Goal: Information Seeking & Learning: Learn about a topic

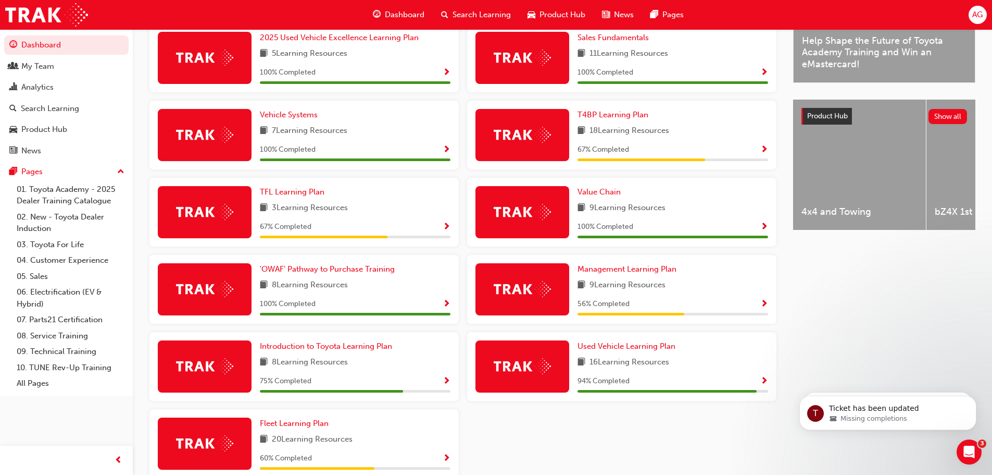
scroll to position [365, 0]
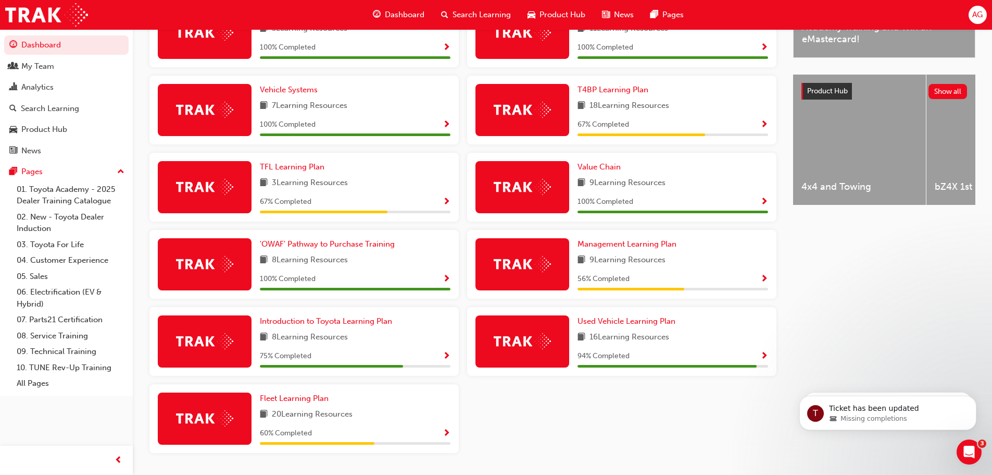
click at [767, 358] on span "Show Progress" at bounding box center [765, 356] width 8 height 9
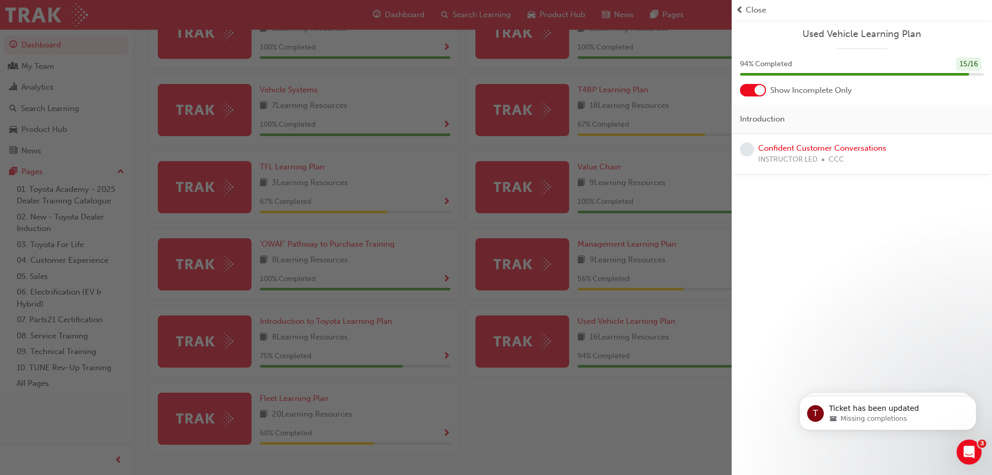
click at [451, 359] on div "button" at bounding box center [366, 237] width 732 height 475
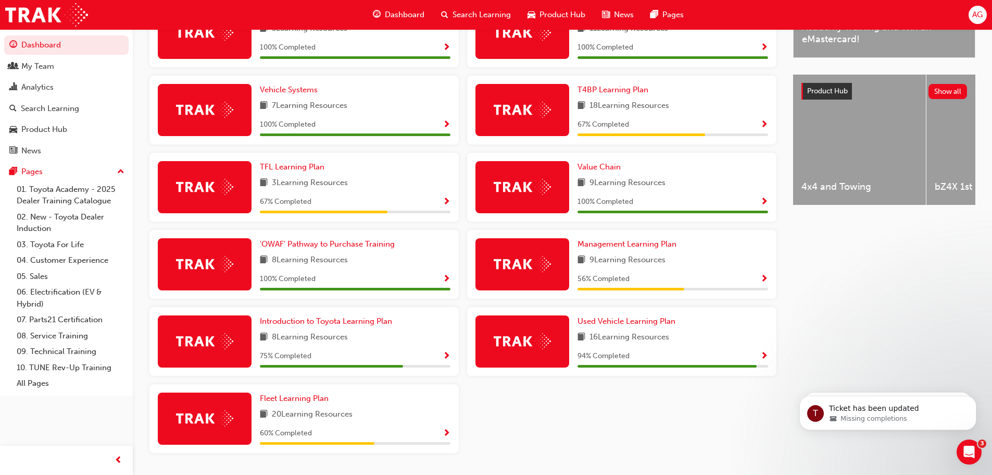
click at [444, 359] on span "Show Progress" at bounding box center [447, 356] width 8 height 9
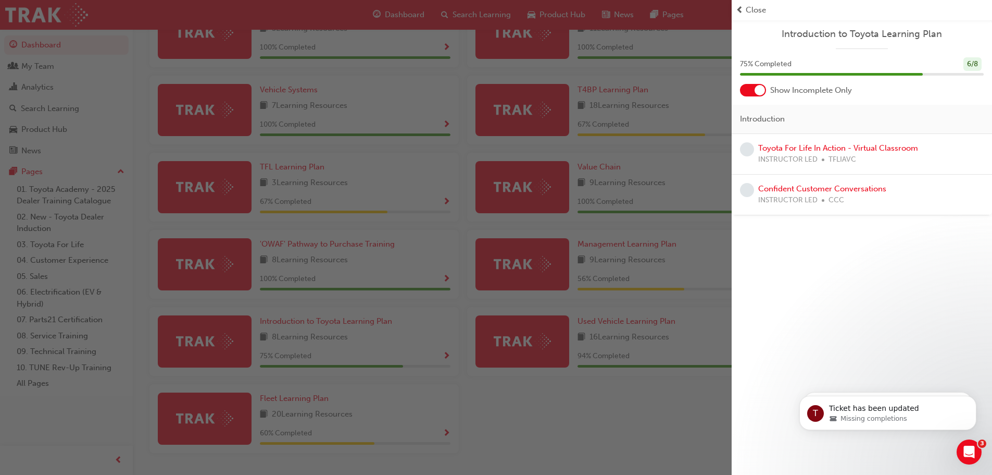
click at [446, 439] on div "button" at bounding box center [366, 237] width 732 height 475
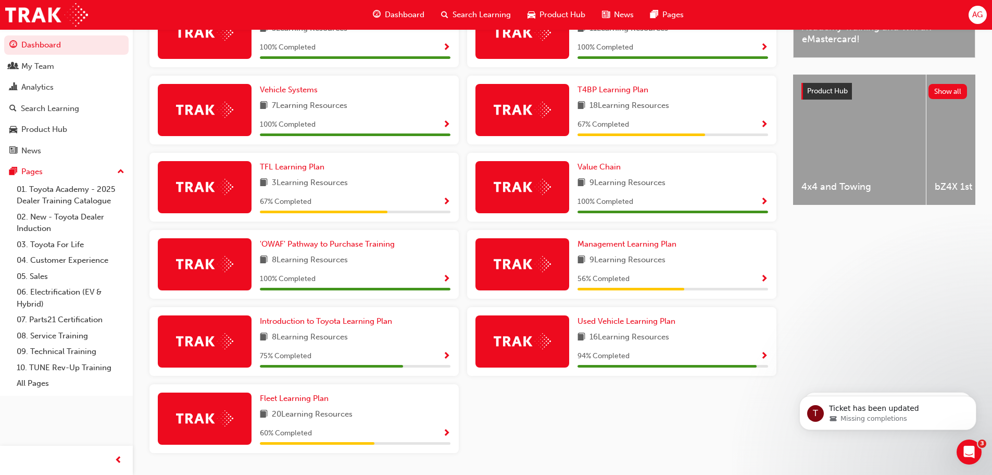
click at [448, 436] on span "Show Progress" at bounding box center [447, 433] width 8 height 9
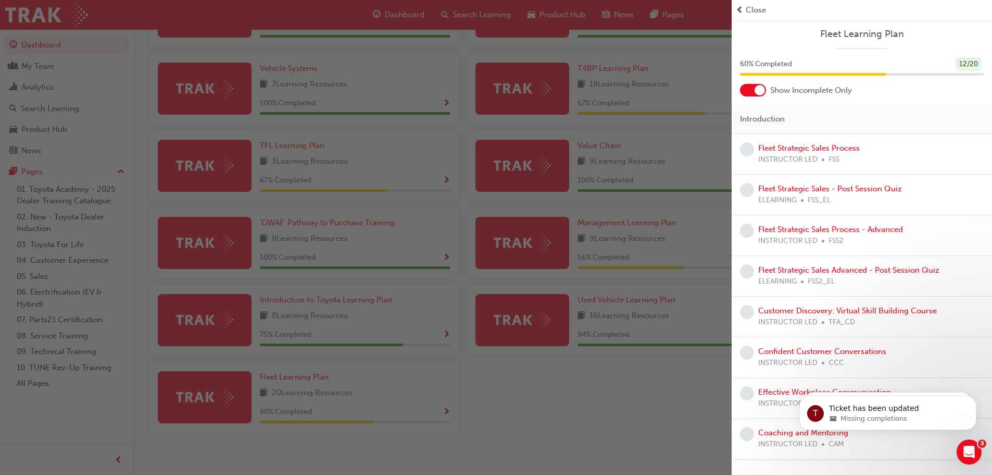
scroll to position [398, 0]
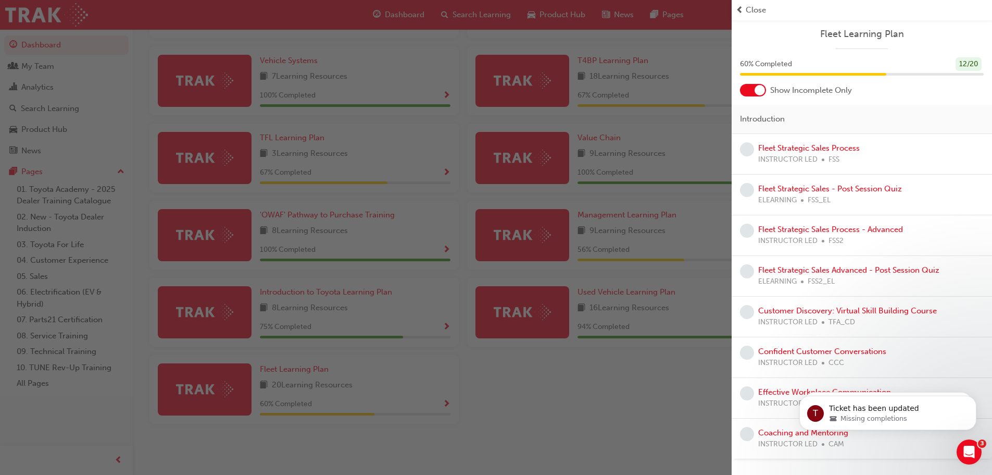
click at [532, 382] on div "button" at bounding box center [366, 237] width 732 height 475
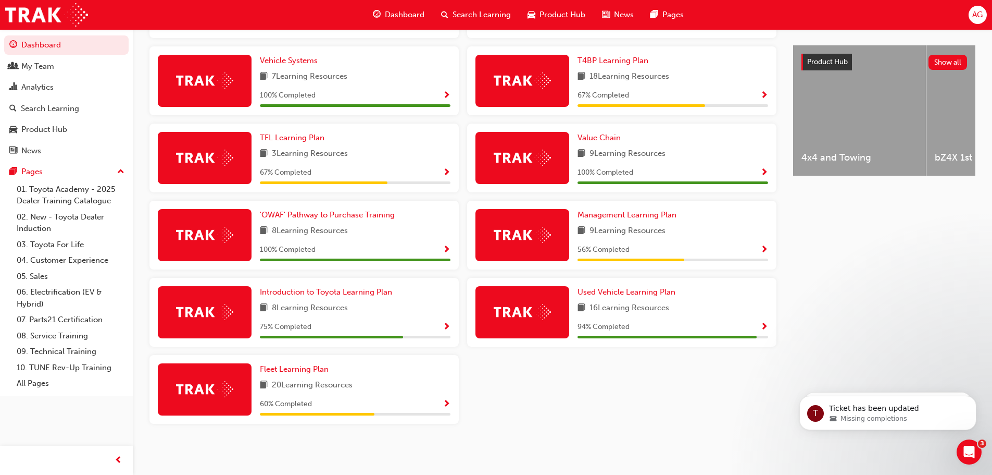
scroll to position [346, 0]
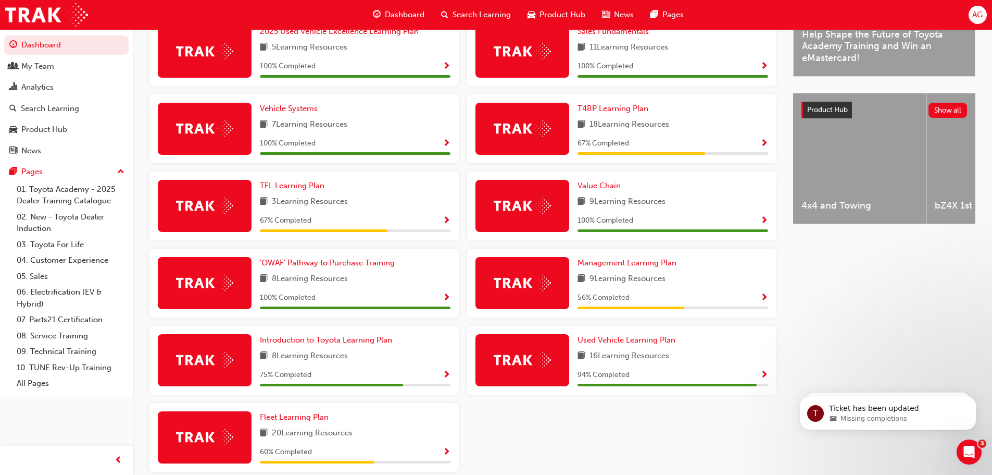
click at [447, 223] on span "Show Progress" at bounding box center [447, 220] width 8 height 9
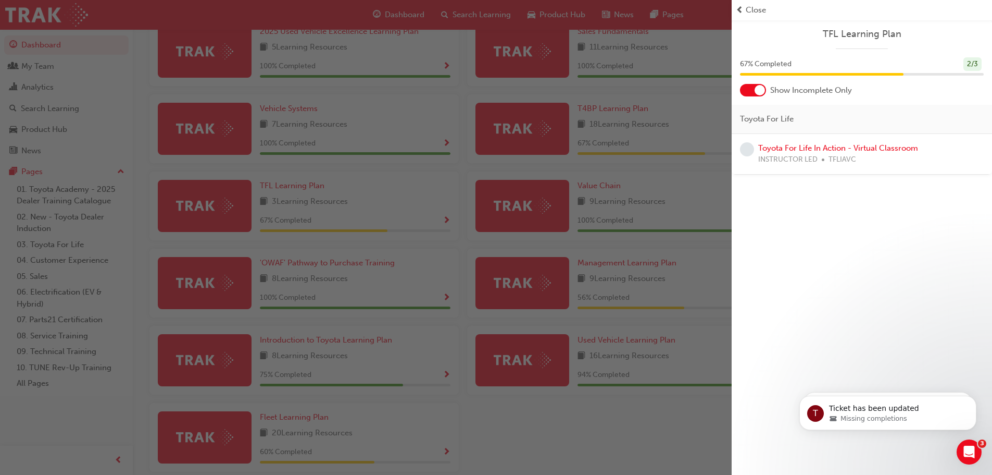
click at [533, 448] on div "button" at bounding box center [366, 237] width 732 height 475
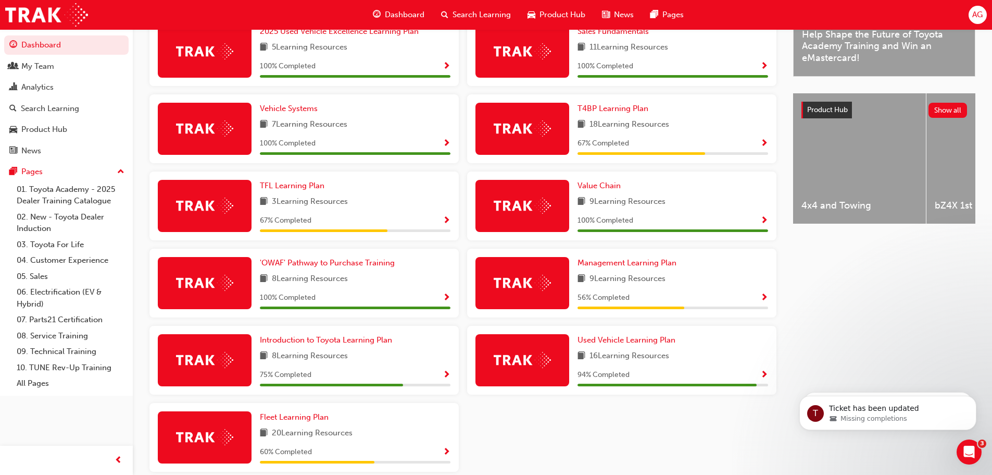
click at [762, 147] on span "Show Progress" at bounding box center [765, 143] width 8 height 9
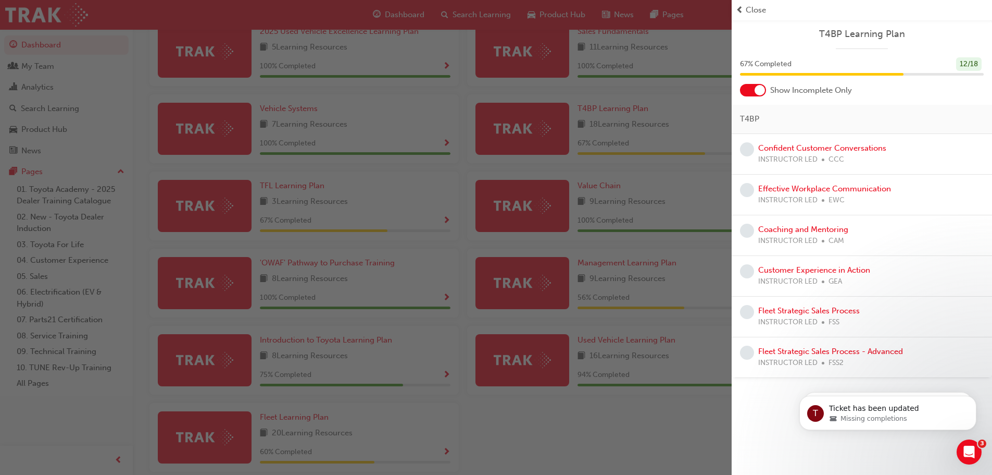
click at [615, 440] on div "button" at bounding box center [366, 237] width 732 height 475
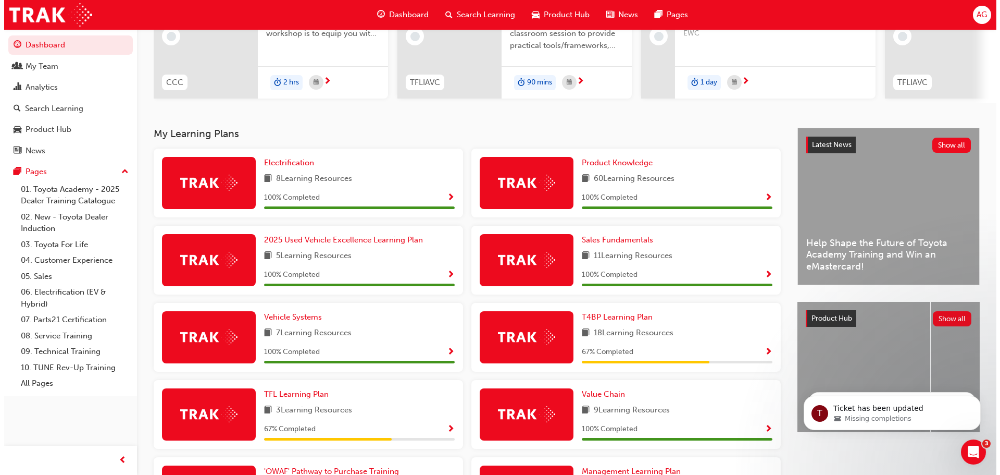
scroll to position [0, 0]
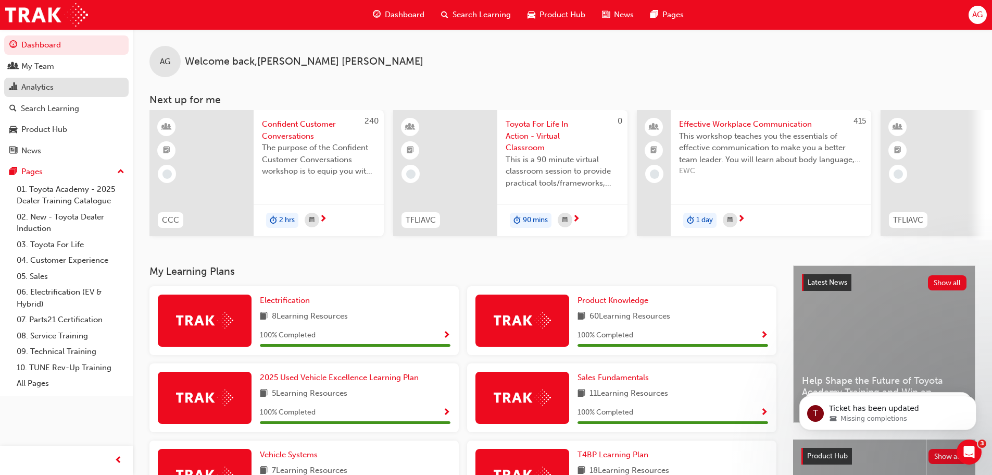
click at [40, 86] on div "Analytics" at bounding box center [37, 87] width 32 height 12
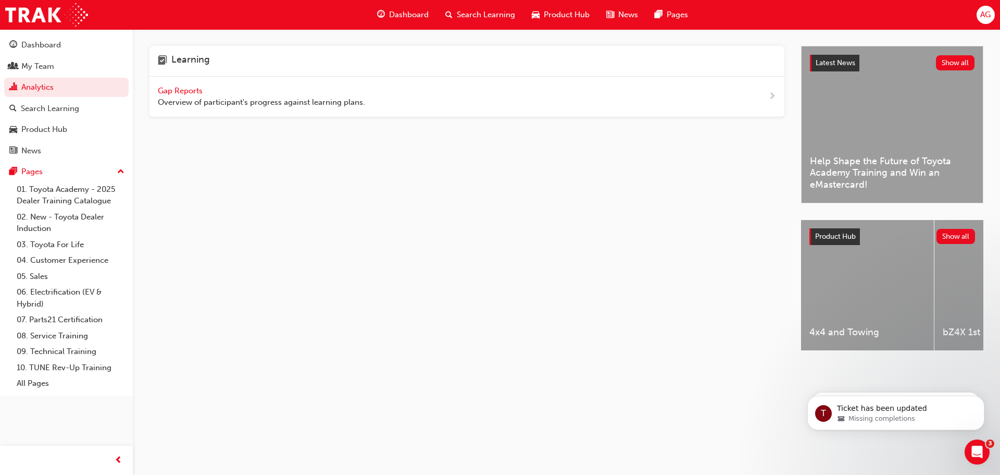
click at [192, 88] on span "Gap Reports" at bounding box center [181, 90] width 47 height 9
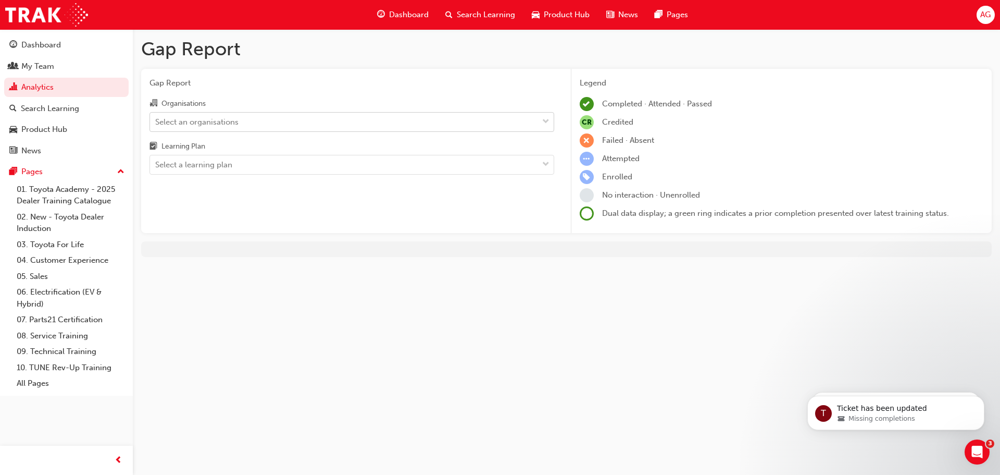
click at [239, 118] on div "Select an organisations" at bounding box center [344, 122] width 388 height 18
click at [156, 118] on input "Organisations Select an organisations" at bounding box center [155, 121] width 1 height 9
click at [239, 118] on div "Select an organisations" at bounding box center [344, 122] width 388 height 18
click at [156, 118] on input "Organisations 0 results available. Select is focused ,type to refine list, pres…" at bounding box center [155, 121] width 1 height 9
click at [220, 170] on div "Select a learning plan" at bounding box center [193, 165] width 77 height 12
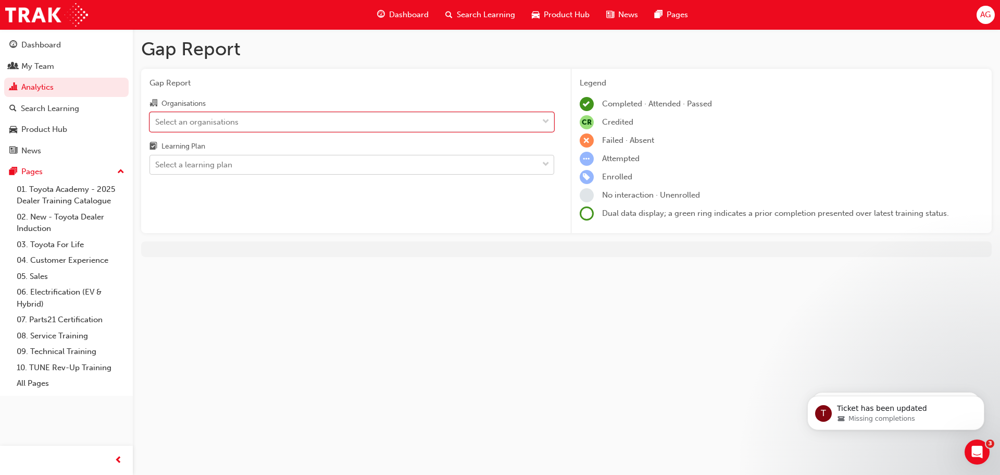
click at [156, 169] on input "Learning Plan Select a learning plan" at bounding box center [155, 164] width 1 height 9
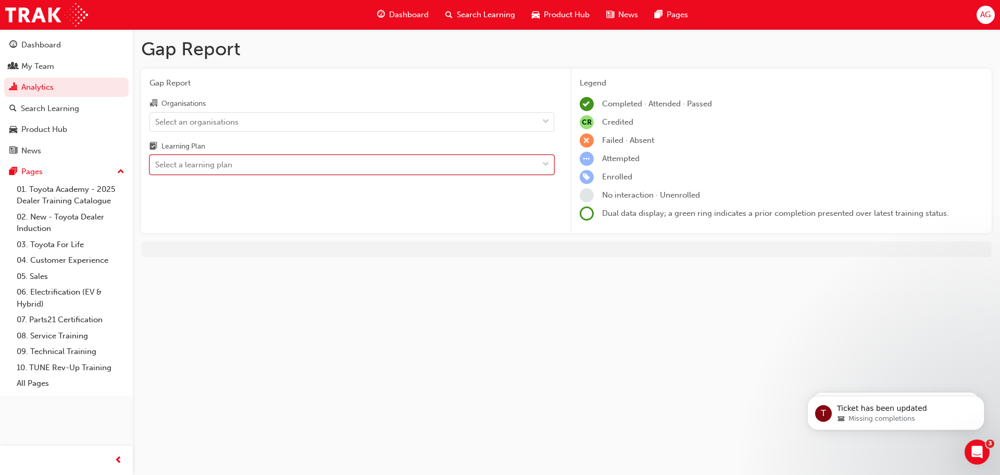
click at [220, 170] on div "Select a learning plan" at bounding box center [193, 165] width 77 height 12
click at [156, 169] on input "Learning Plan 0 results available. Select is focused ,type to refine list, pres…" at bounding box center [155, 164] width 1 height 9
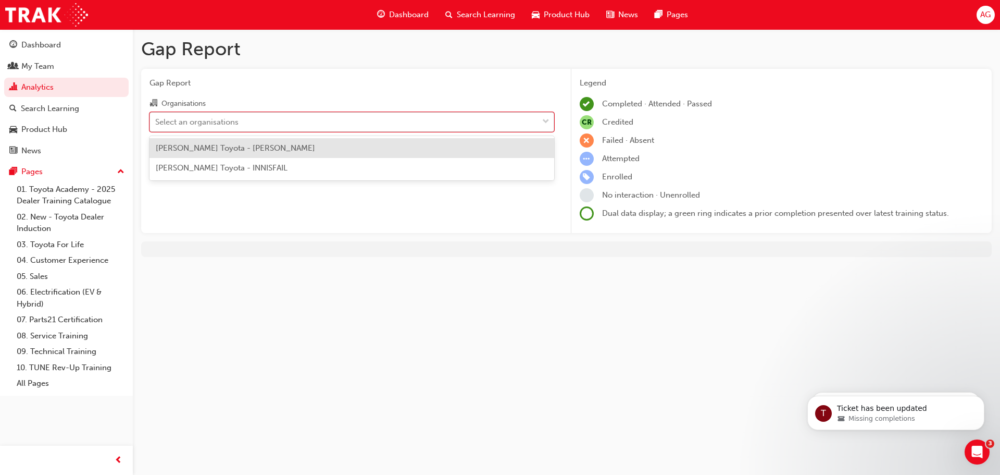
click at [224, 127] on div "Select an organisations" at bounding box center [196, 122] width 83 height 12
click at [156, 126] on input "Organisations option [PERSON_NAME] Toyota - [PERSON_NAME] focused, 1 of 2. 2 re…" at bounding box center [155, 121] width 1 height 9
click at [218, 155] on div "[PERSON_NAME] Toyota - [PERSON_NAME]" at bounding box center [351, 148] width 405 height 20
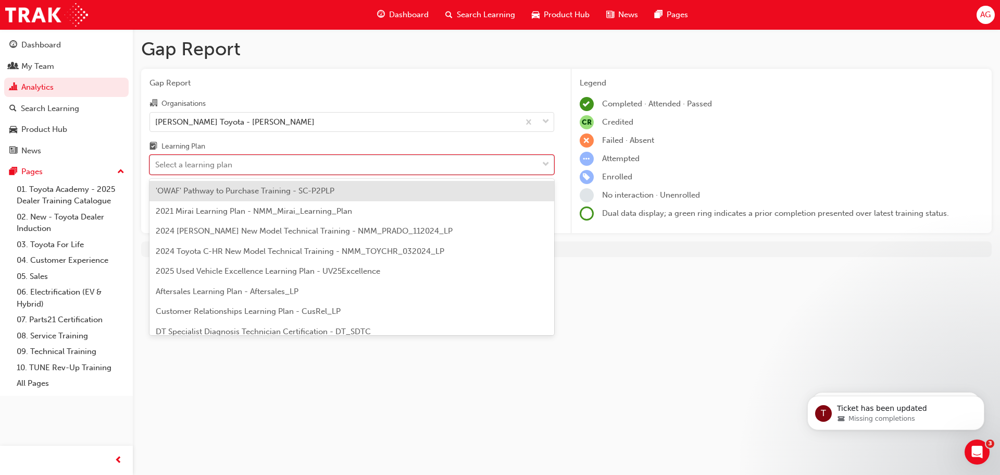
click at [314, 168] on div "Select a learning plan" at bounding box center [344, 165] width 388 height 18
click at [156, 168] on input "Learning Plan option 'OWAF' Pathway to Purchase Training - SC-P2PLP focused, 1 …" at bounding box center [155, 164] width 1 height 9
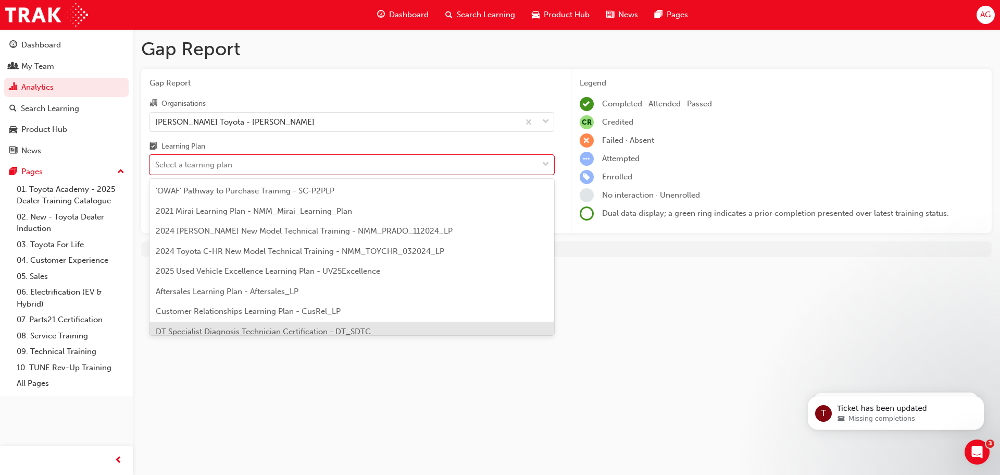
click at [299, 398] on div "Gap Report Gap Report Organisations [PERSON_NAME] Toyota - [PERSON_NAME] Learni…" at bounding box center [500, 237] width 1000 height 475
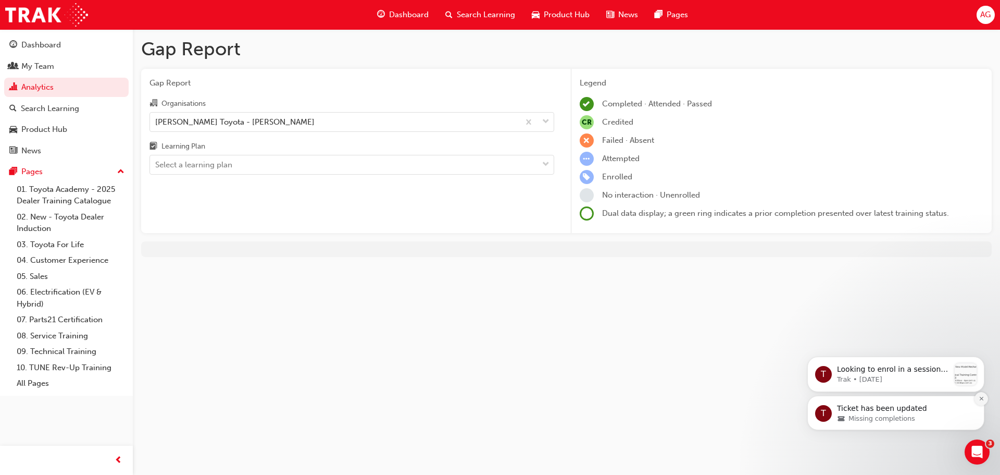
click at [981, 397] on icon "Dismiss notification" at bounding box center [982, 398] width 6 height 6
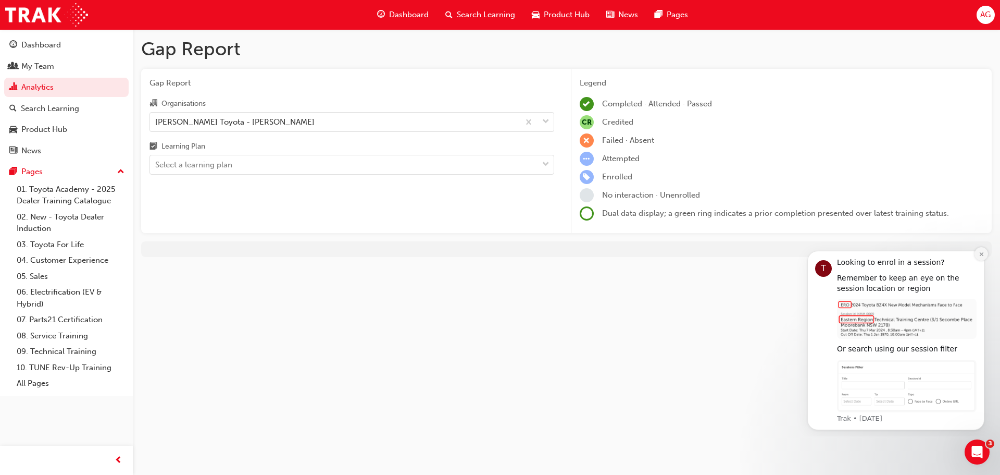
click at [983, 254] on icon "Dismiss notification" at bounding box center [982, 254] width 6 height 6
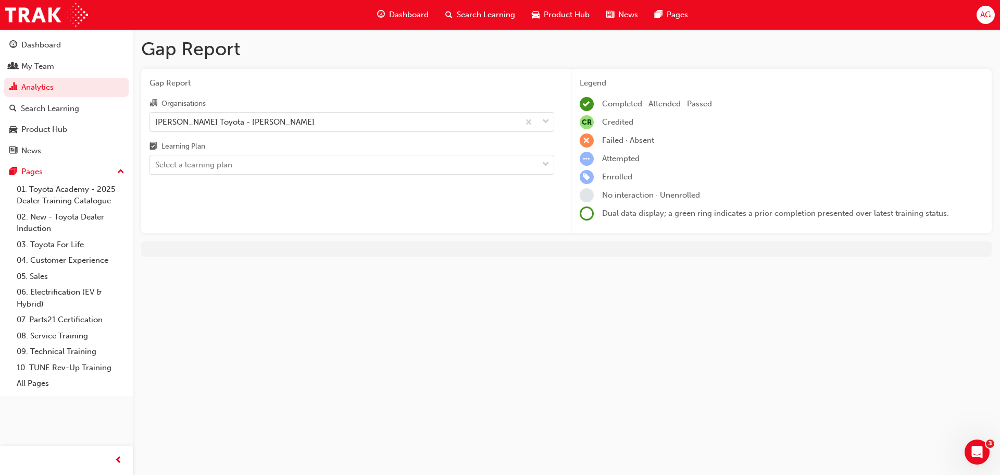
click at [275, 151] on div "Learning Plan" at bounding box center [351, 147] width 405 height 15
click at [156, 160] on input "Learning Plan Select a learning plan" at bounding box center [155, 164] width 1 height 9
click at [276, 165] on div "Select a learning plan" at bounding box center [344, 165] width 388 height 18
click at [156, 165] on input "Learning Plan 0 results available. Select is focused ,type to refine list, pres…" at bounding box center [155, 164] width 1 height 9
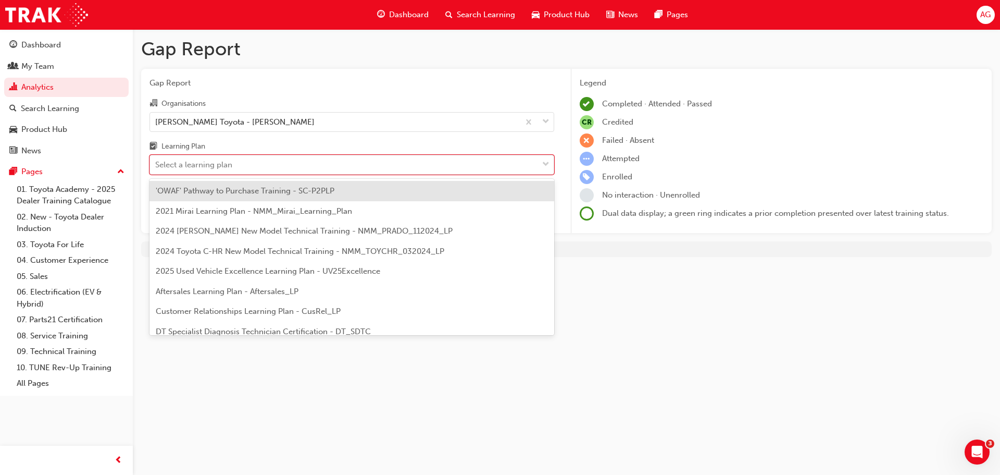
click at [245, 188] on span "'OWAF' Pathway to Purchase Training - SC-P2PLP" at bounding box center [245, 190] width 179 height 9
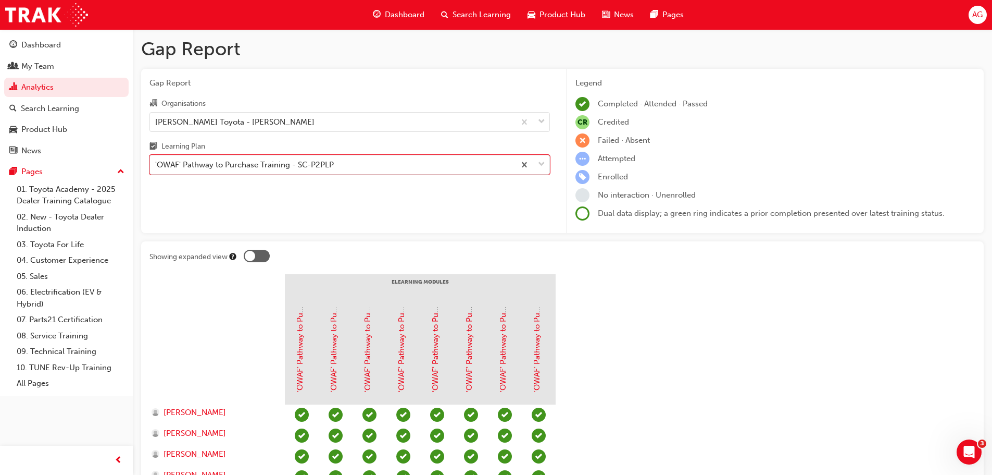
click at [255, 257] on div at bounding box center [250, 256] width 10 height 10
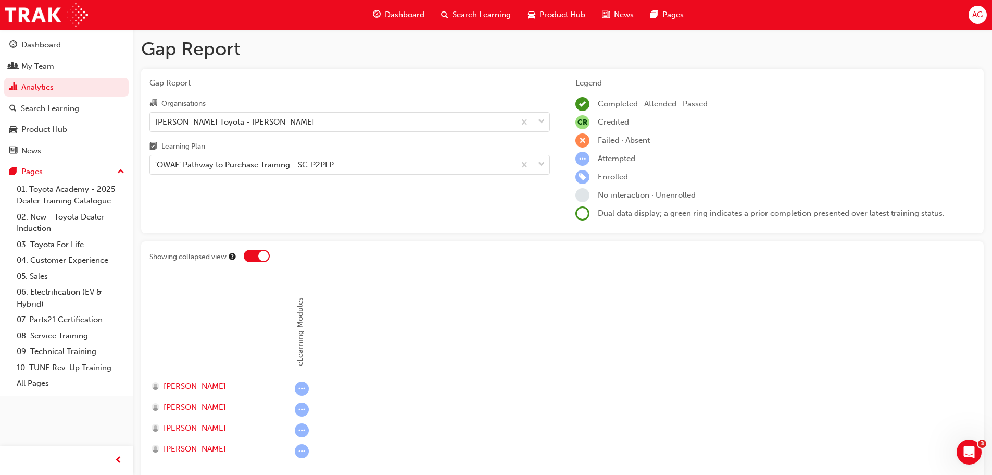
click at [255, 257] on div at bounding box center [257, 256] width 26 height 13
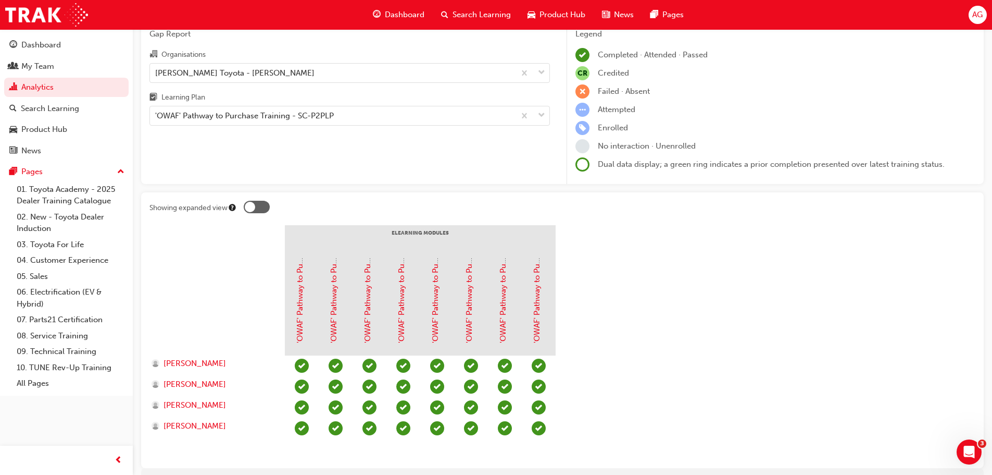
scroll to position [101, 0]
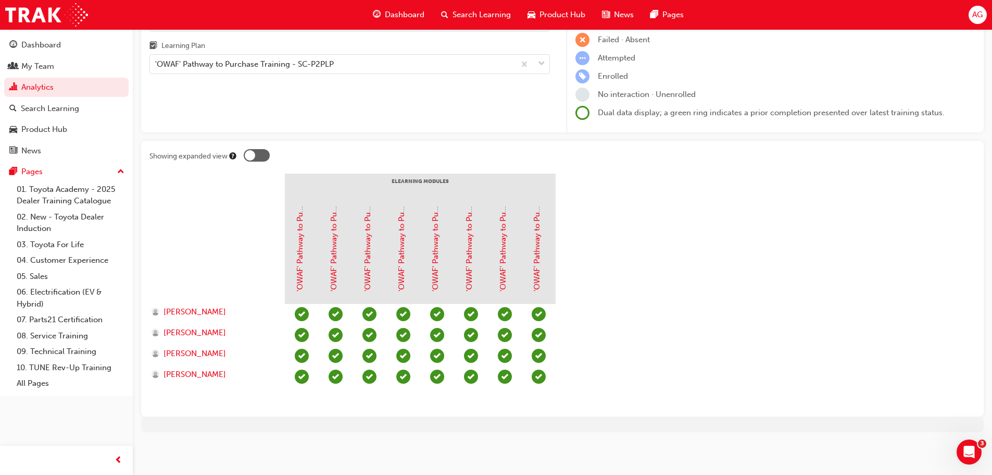
click at [487, 15] on span "Search Learning" at bounding box center [482, 15] width 58 height 12
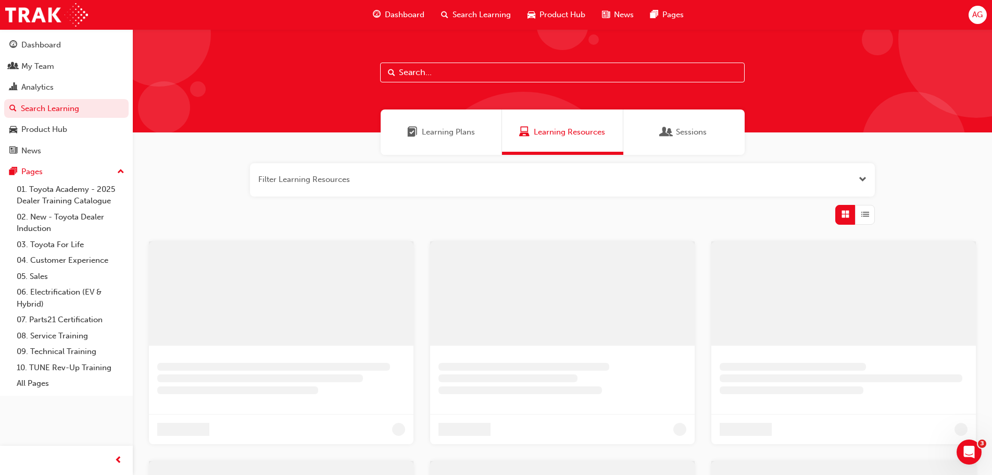
click at [413, 72] on input "text" at bounding box center [562, 73] width 365 height 20
paste input "NVAP_ONLINE"
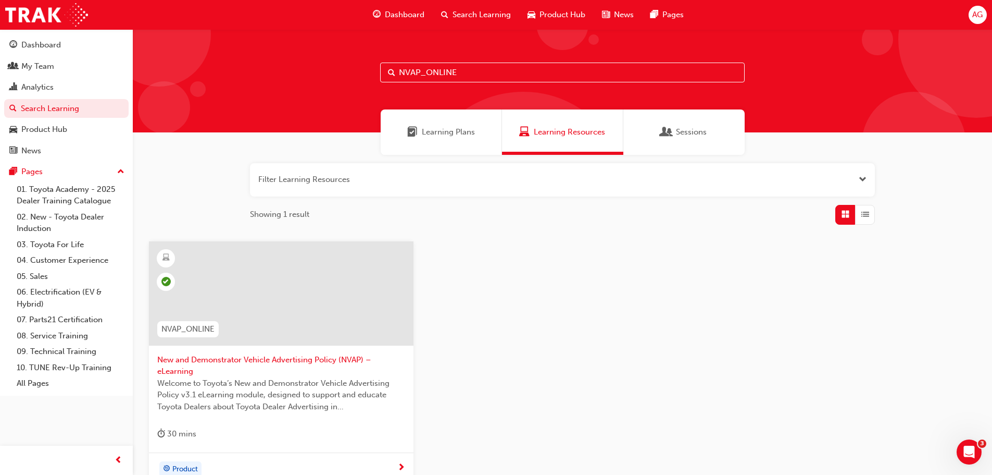
drag, startPoint x: 472, startPoint y: 70, endPoint x: 378, endPoint y: 76, distance: 94.4
click at [378, 76] on div "NVAP_ONLINE" at bounding box center [562, 80] width 859 height 103
paste input "Toyota_Masterbrand_EL"
type input "Toyota_Masterbrand_EL"
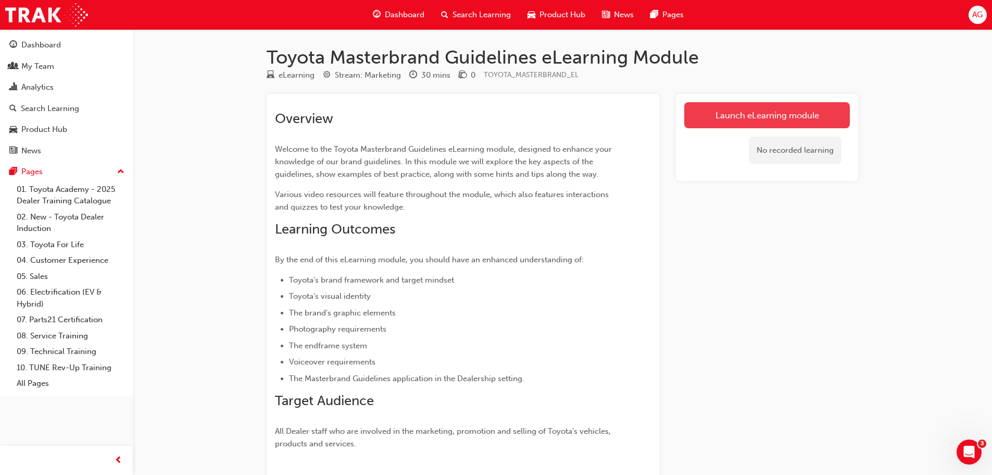
click at [739, 116] on link "Launch eLearning module" at bounding box center [767, 115] width 166 height 26
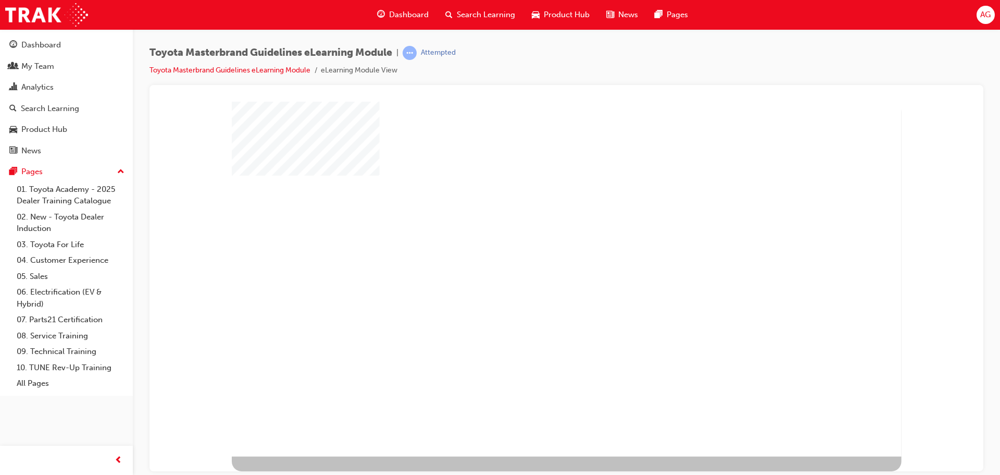
click at [538, 250] on div "play" at bounding box center [538, 250] width 0 height 0
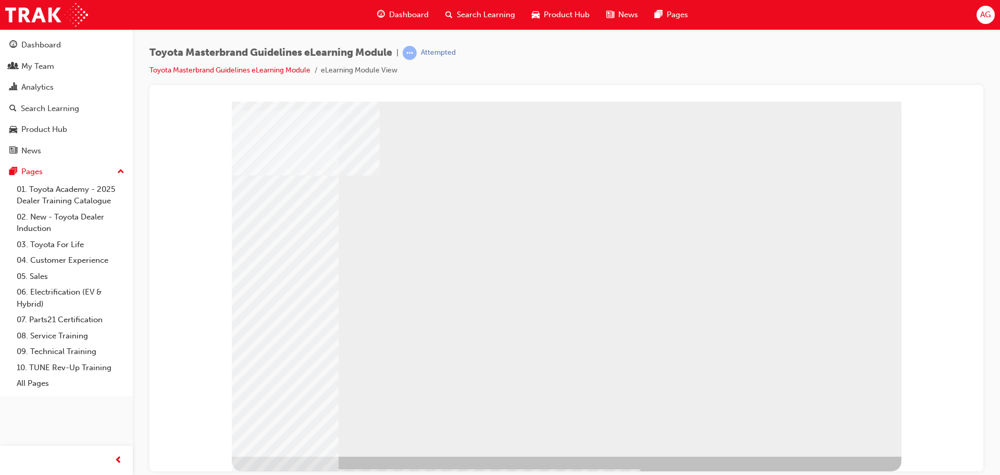
click at [294, 474] on div "NEXT Trigger this button to go to the next slide" at bounding box center [263, 483] width 62 height 18
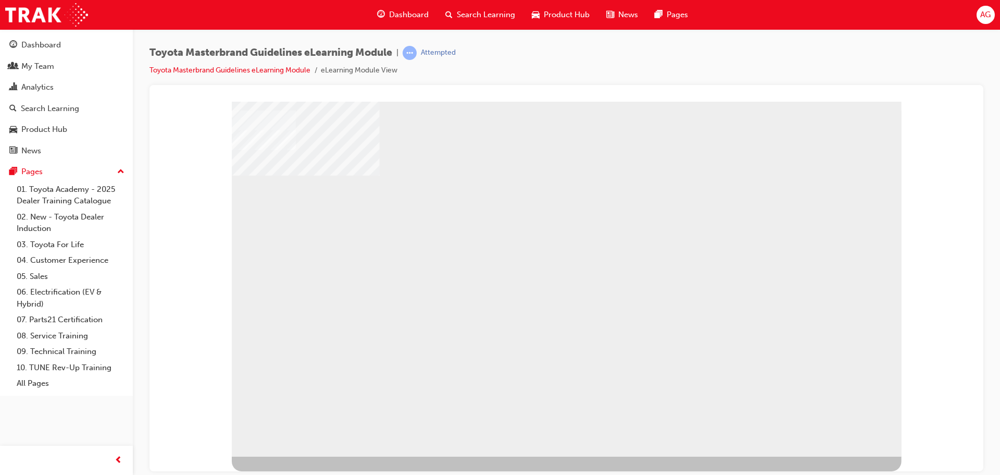
click at [294, 474] on div "NEXT Trigger this button to go to the next slide" at bounding box center [263, 483] width 62 height 18
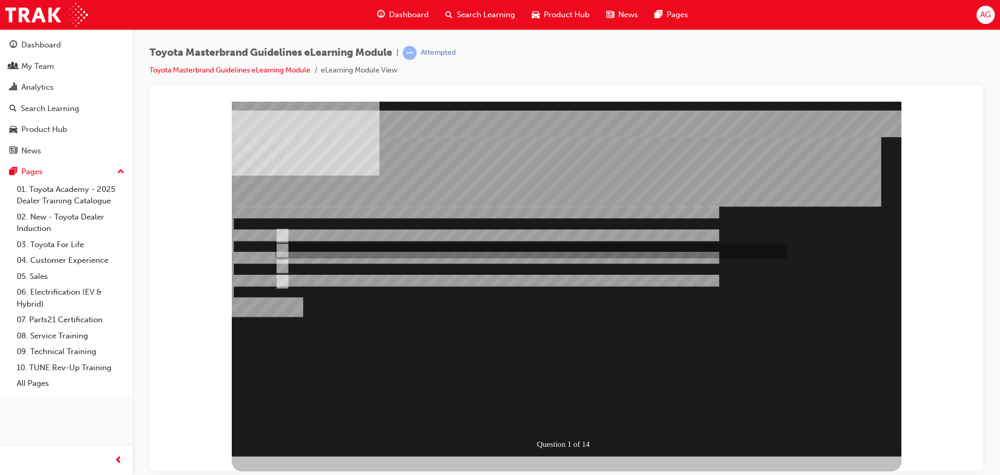
radio input "true"
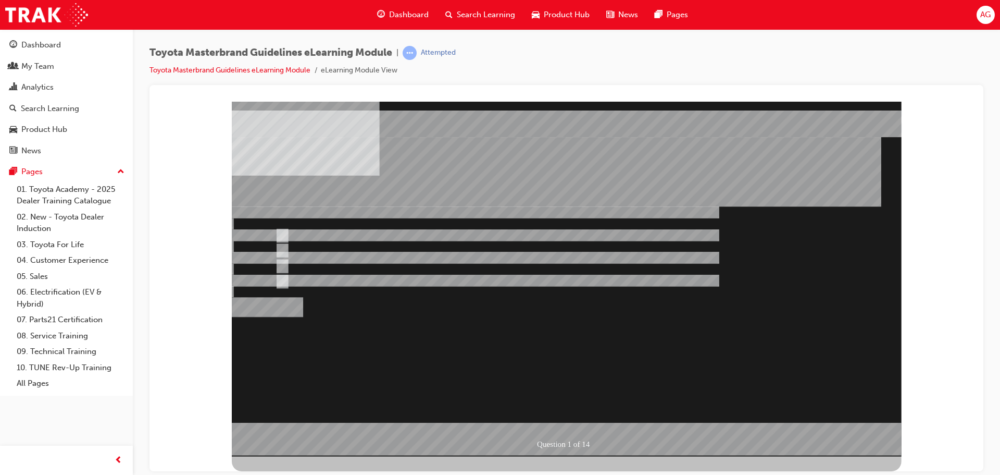
click at [292, 262] on div at bounding box center [567, 278] width 670 height 355
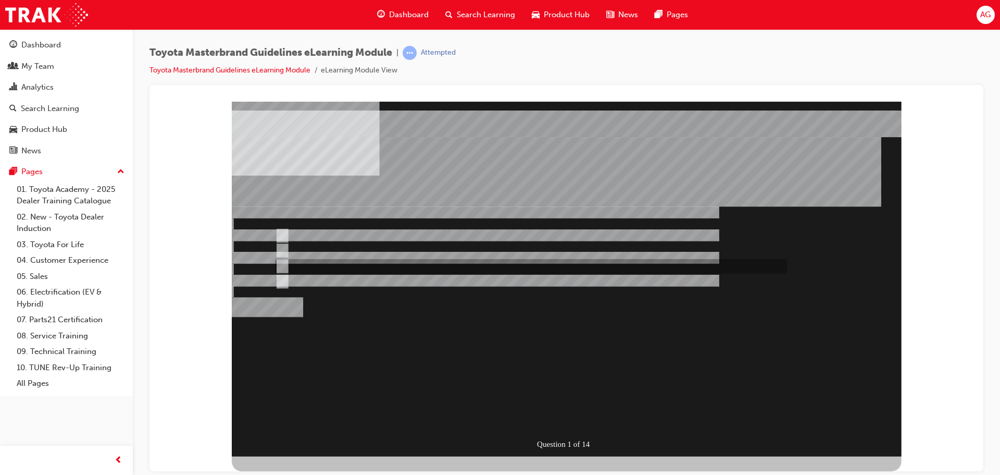
radio input "true"
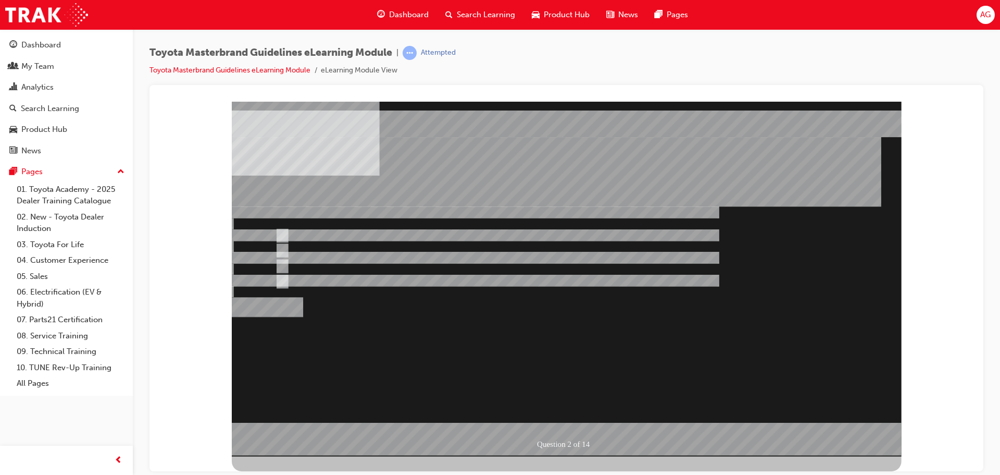
click at [566, 418] on div at bounding box center [567, 278] width 670 height 355
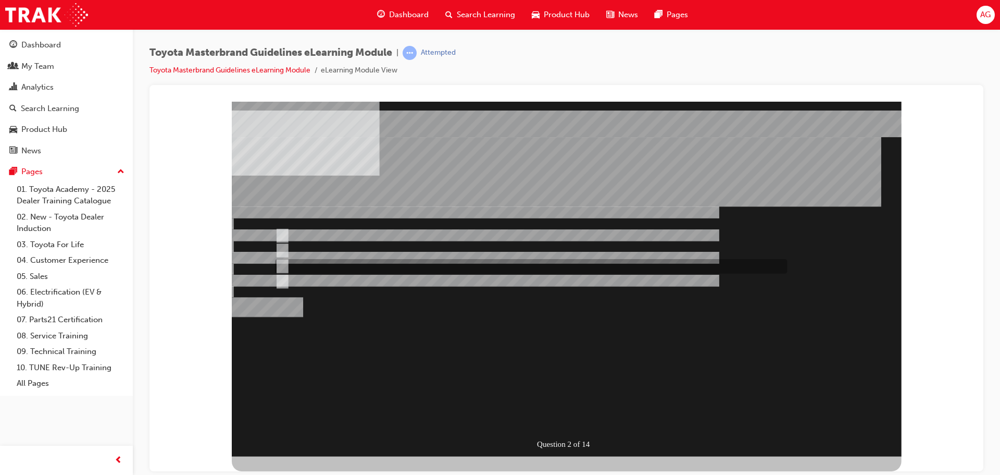
radio input "false"
radio input "true"
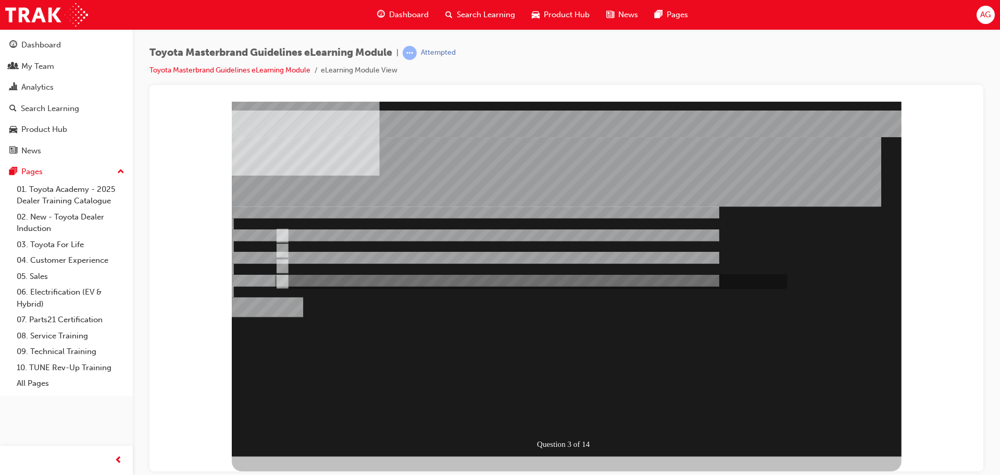
radio input "true"
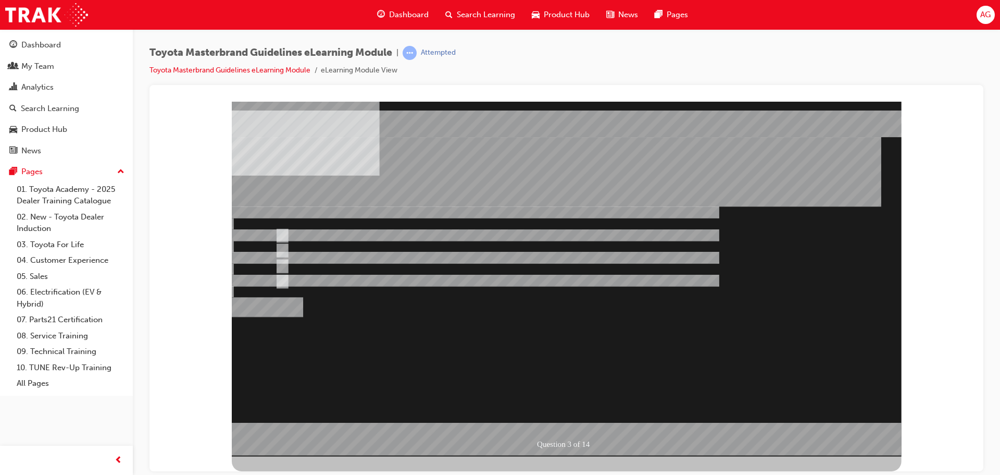
click at [311, 233] on div at bounding box center [567, 278] width 670 height 355
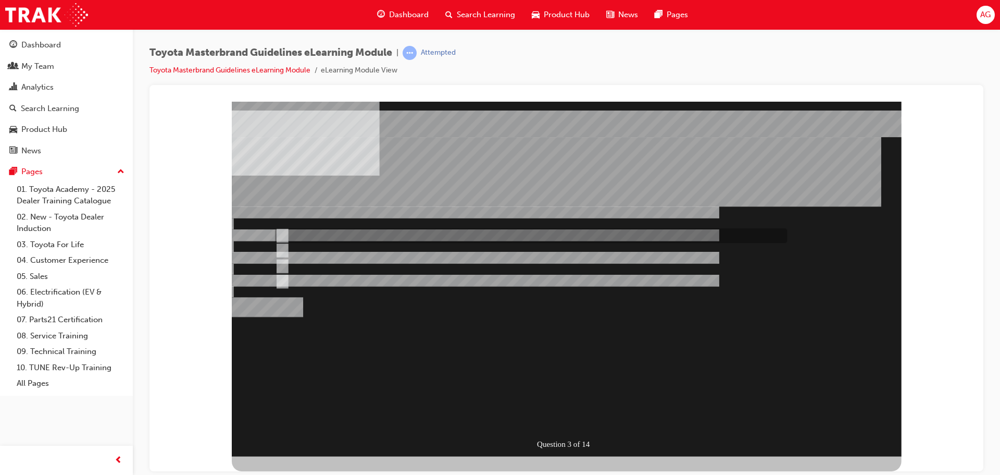
radio input "true"
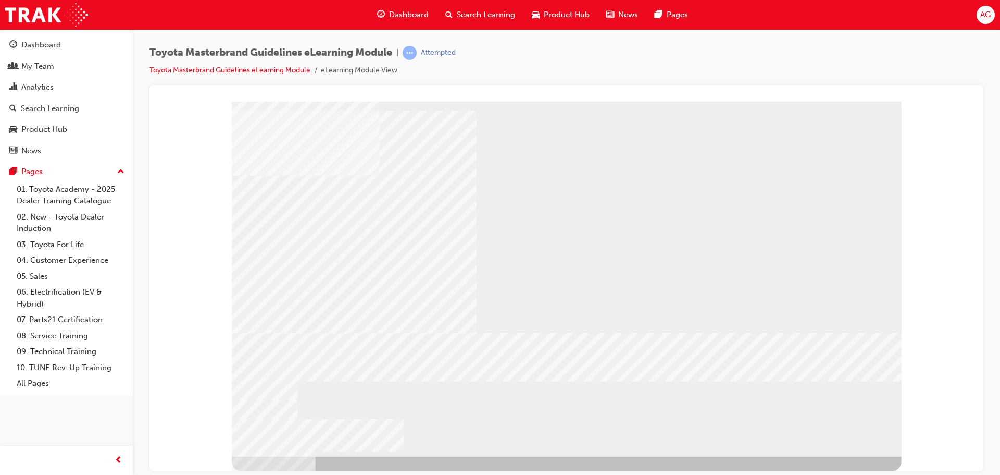
drag, startPoint x: 396, startPoint y: 286, endPoint x: 396, endPoint y: 302, distance: 15.1
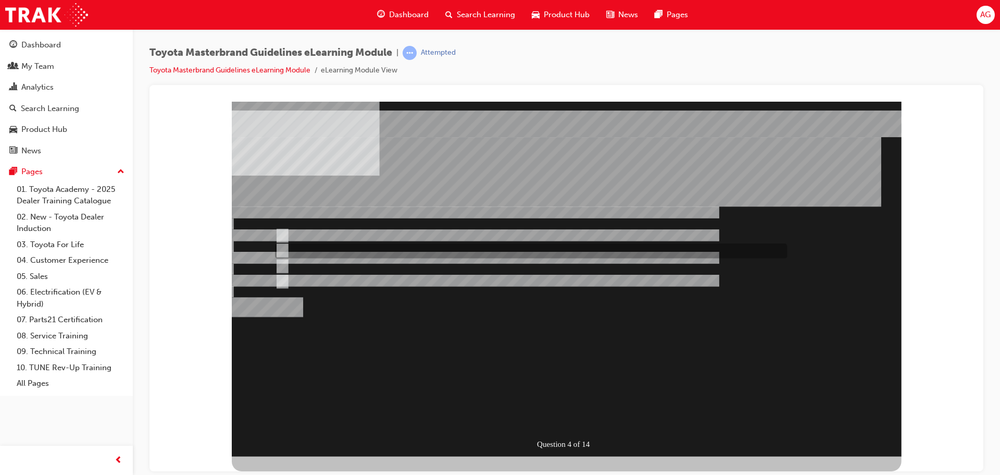
radio input "true"
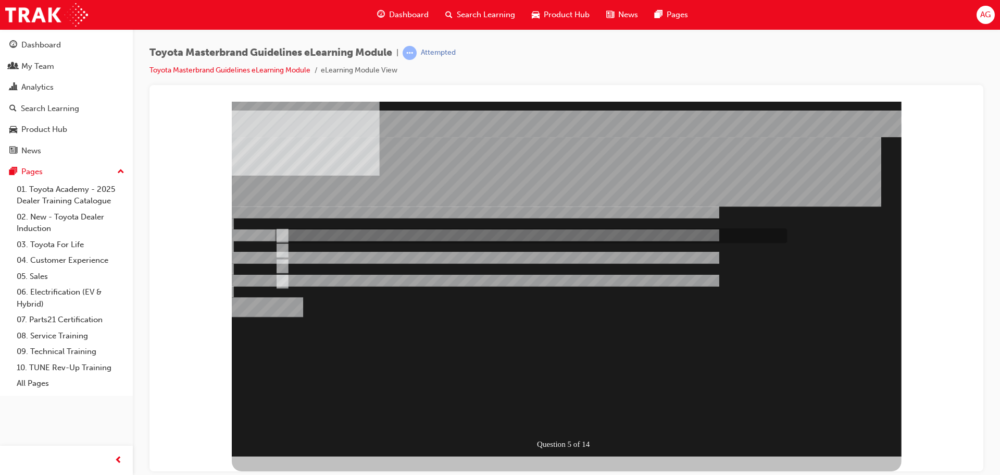
radio input "true"
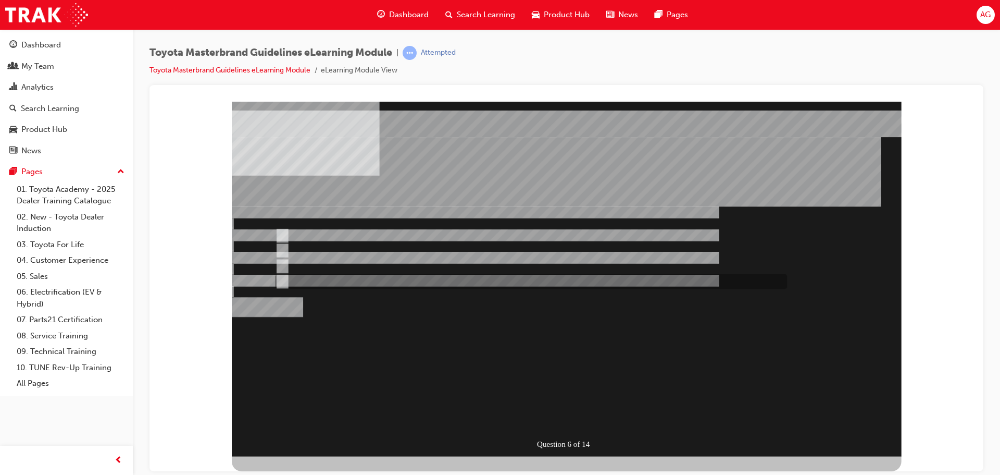
radio input "true"
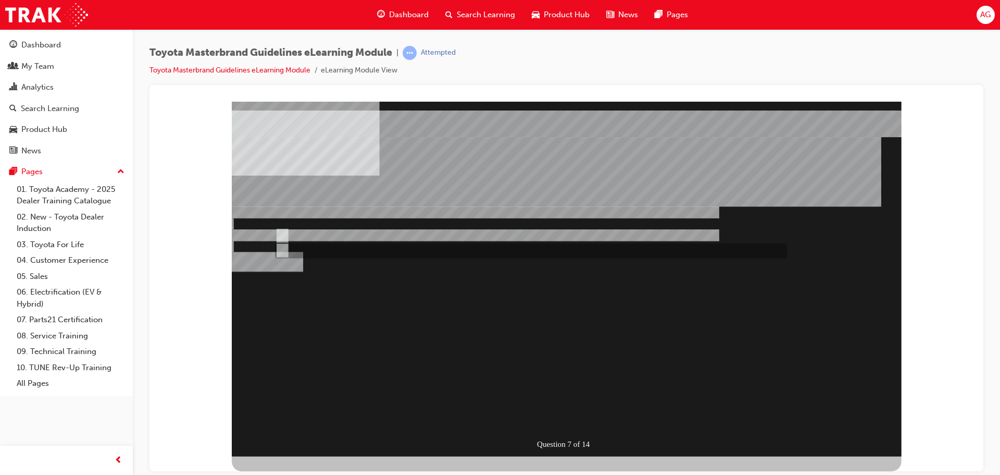
radio input "true"
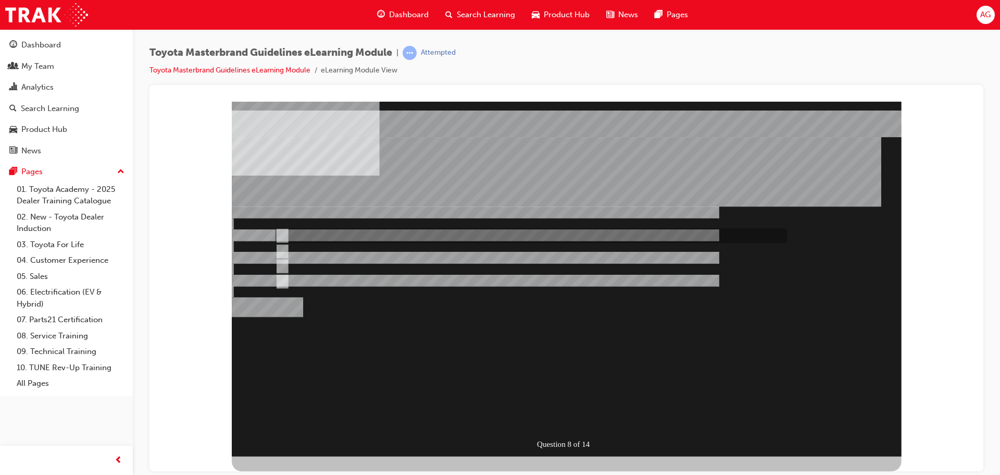
radio input "true"
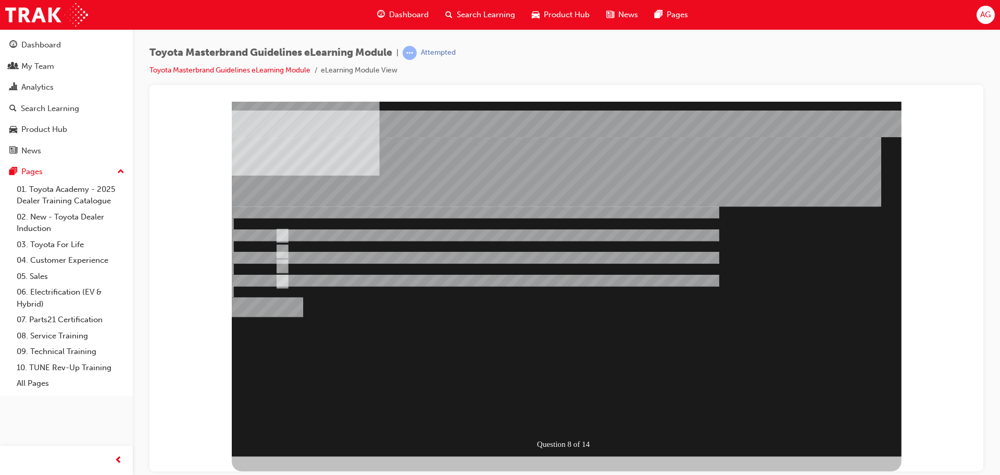
radio input "true"
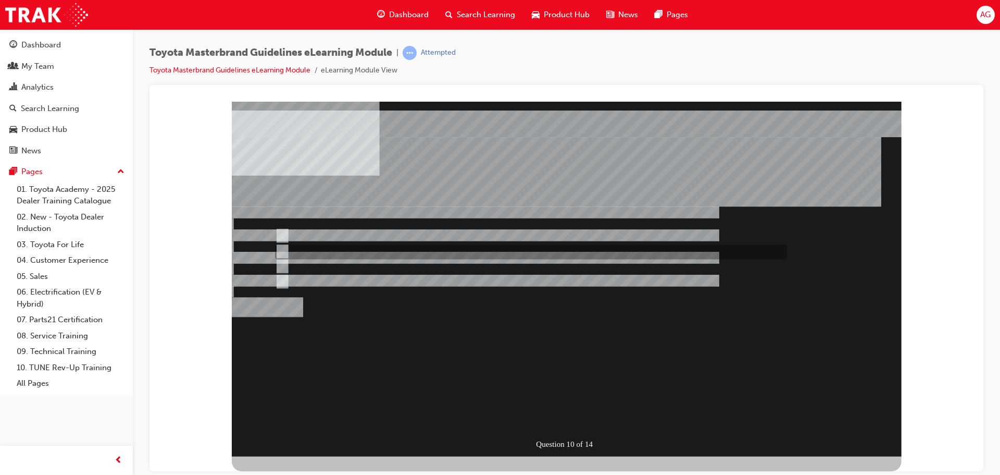
radio input "true"
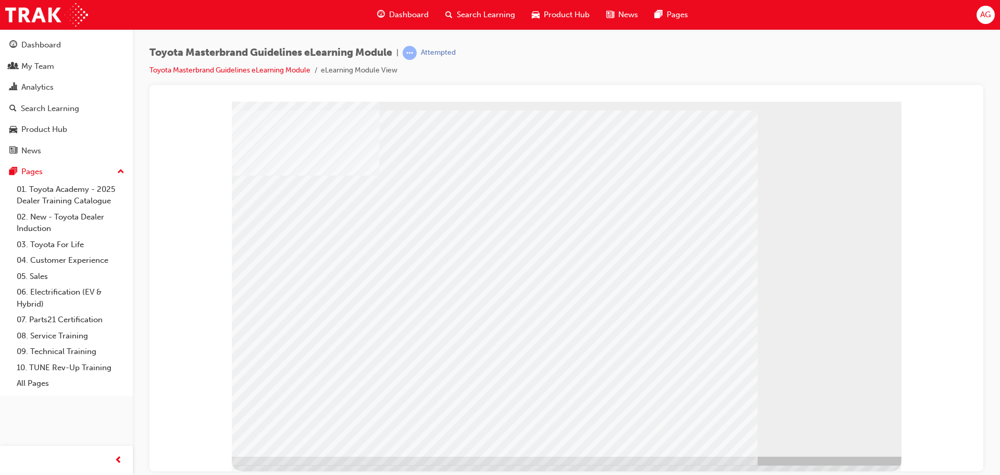
drag, startPoint x: 600, startPoint y: 182, endPoint x: 644, endPoint y: 190, distance: 44.9
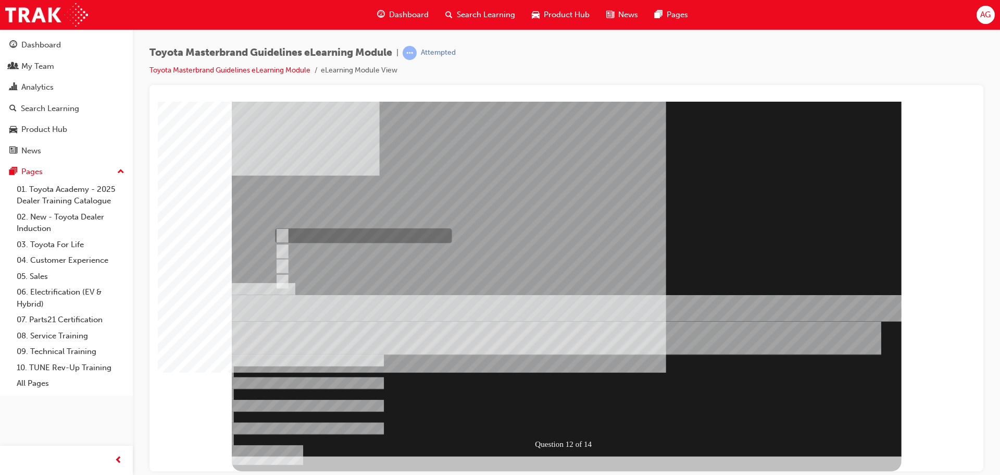
radio input "true"
click at [562, 415] on div at bounding box center [567, 278] width 670 height 355
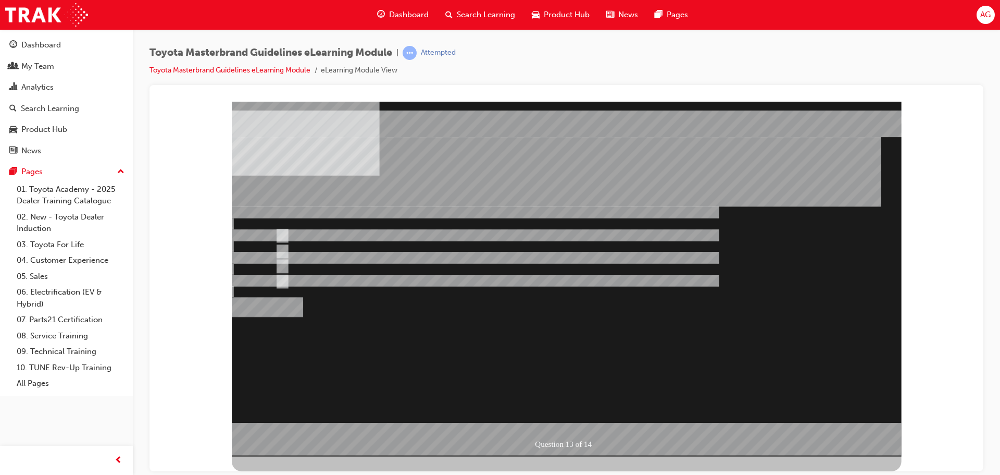
click at [324, 231] on div at bounding box center [567, 278] width 670 height 355
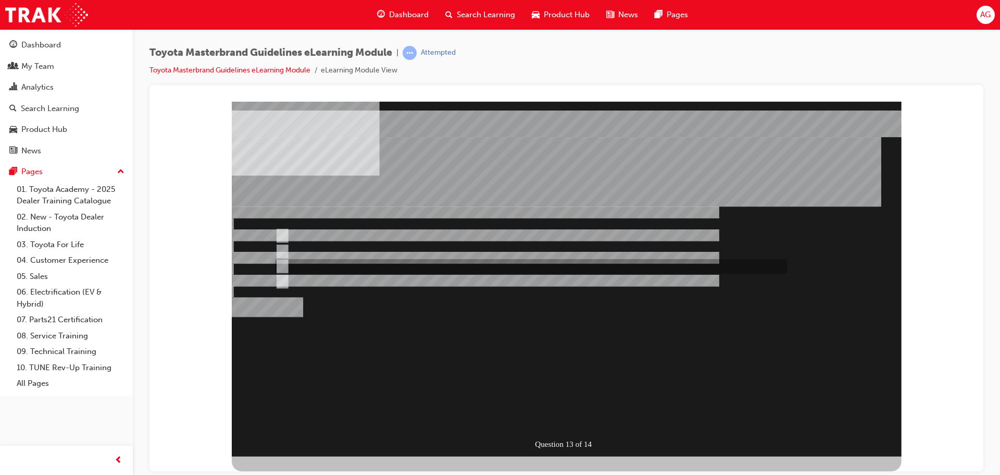
radio input "false"
radio input "true"
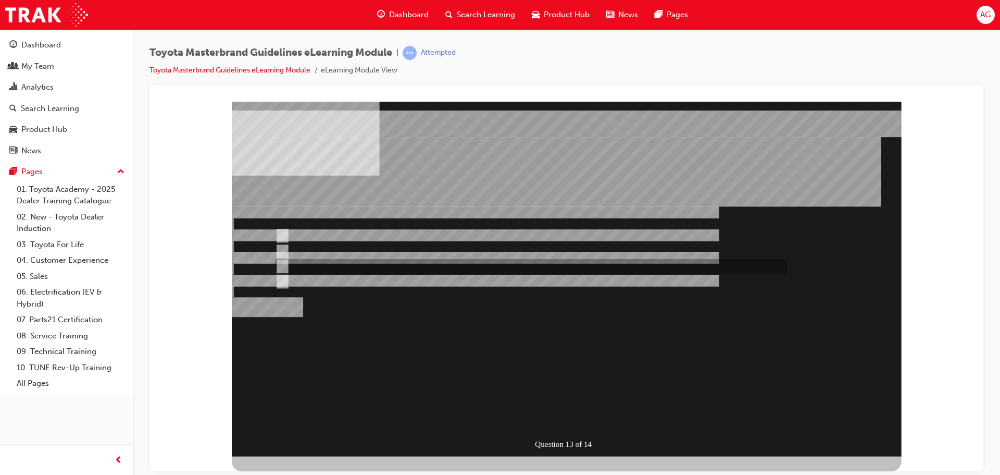
radio input "false"
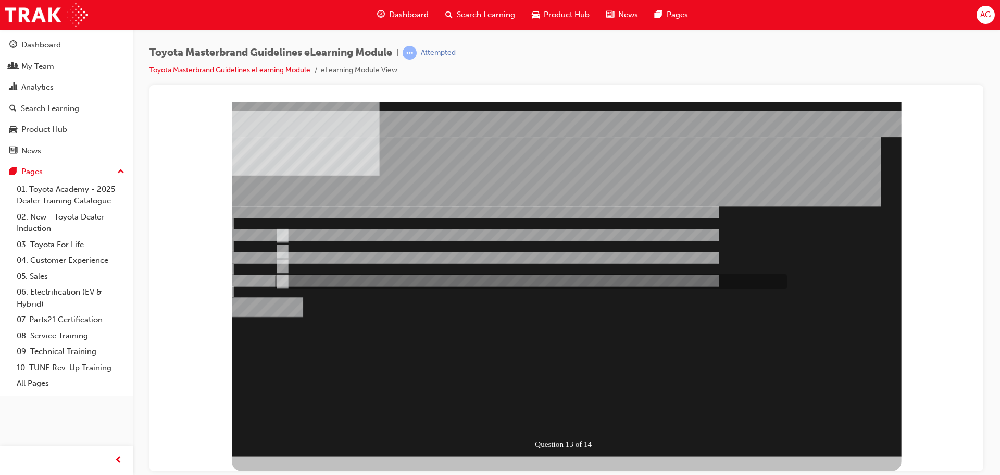
radio input "false"
radio input "true"
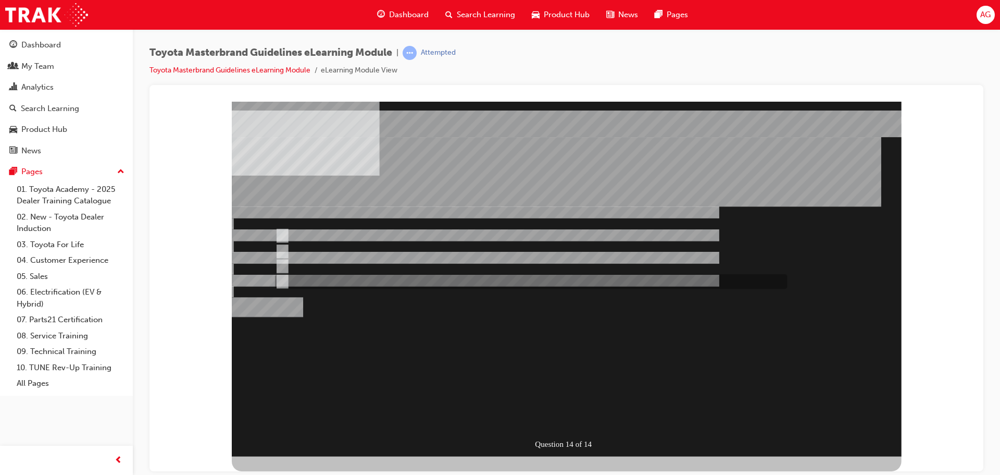
radio input "true"
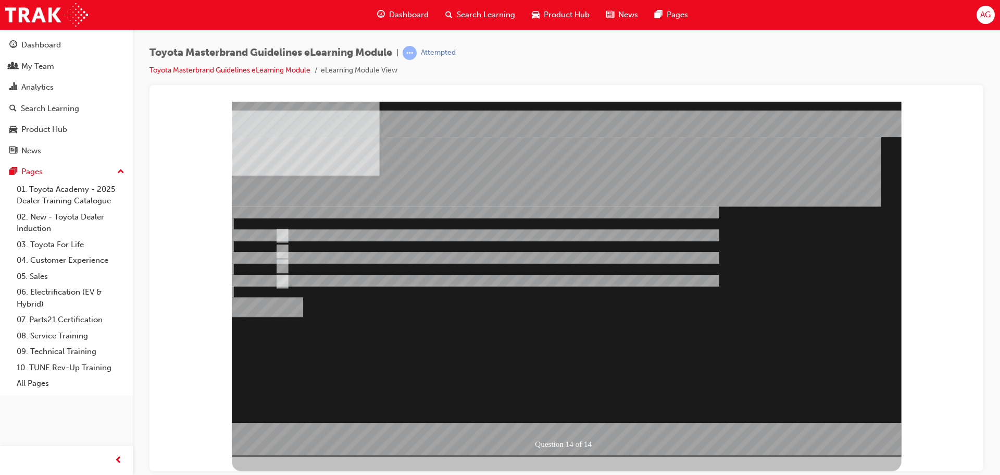
click at [362, 263] on div at bounding box center [567, 278] width 670 height 355
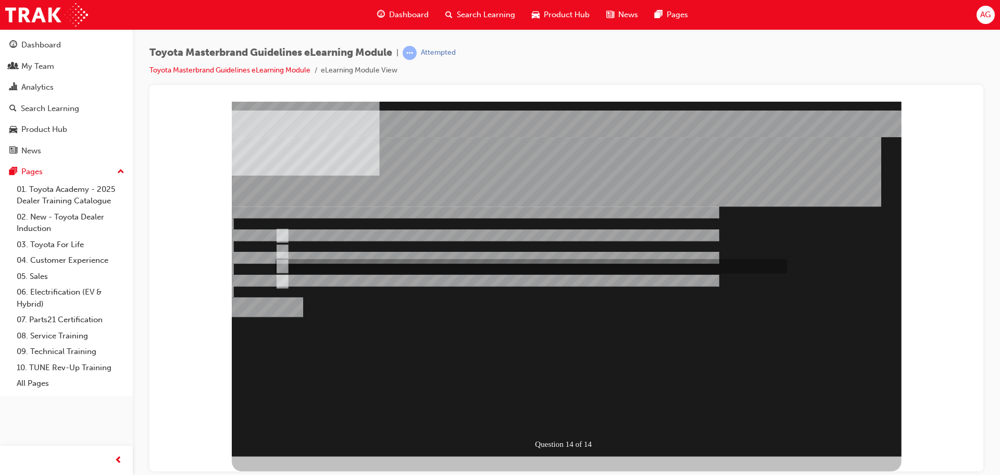
radio input "true"
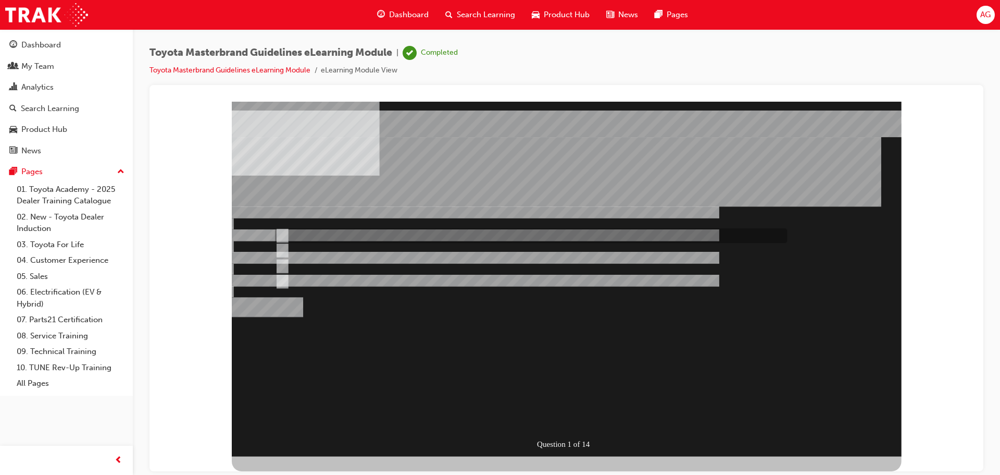
radio input "true"
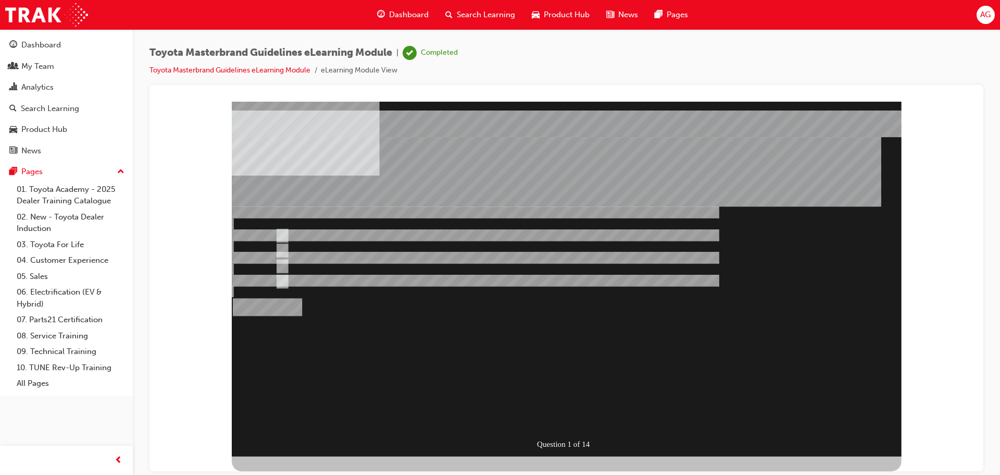
radio input "true"
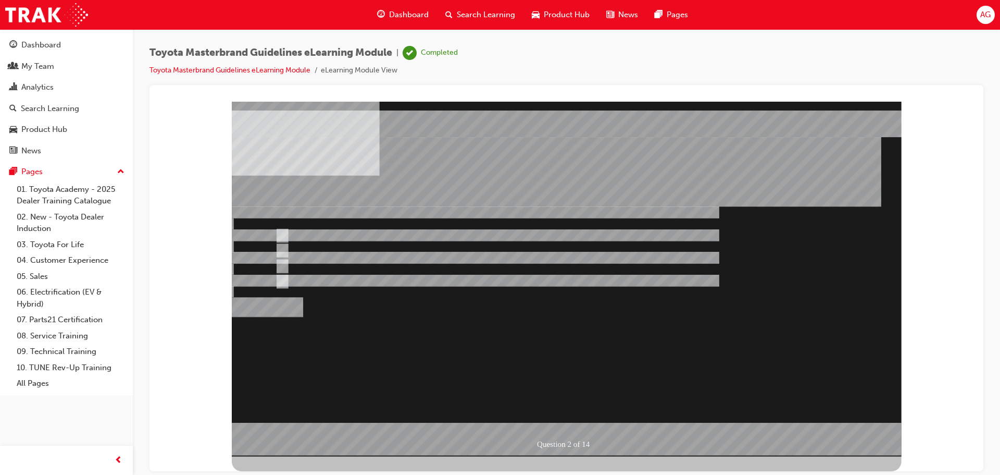
click at [348, 268] on div at bounding box center [567, 278] width 670 height 355
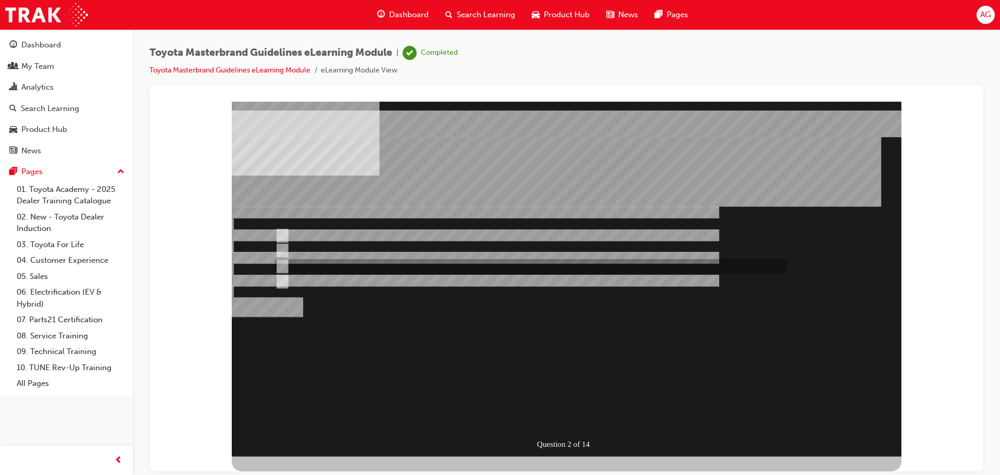
radio input "false"
radio input "true"
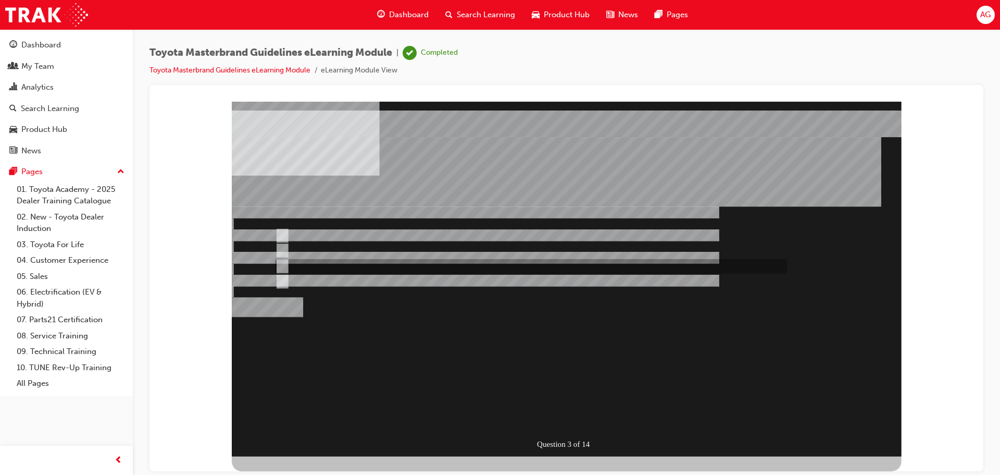
radio input "false"
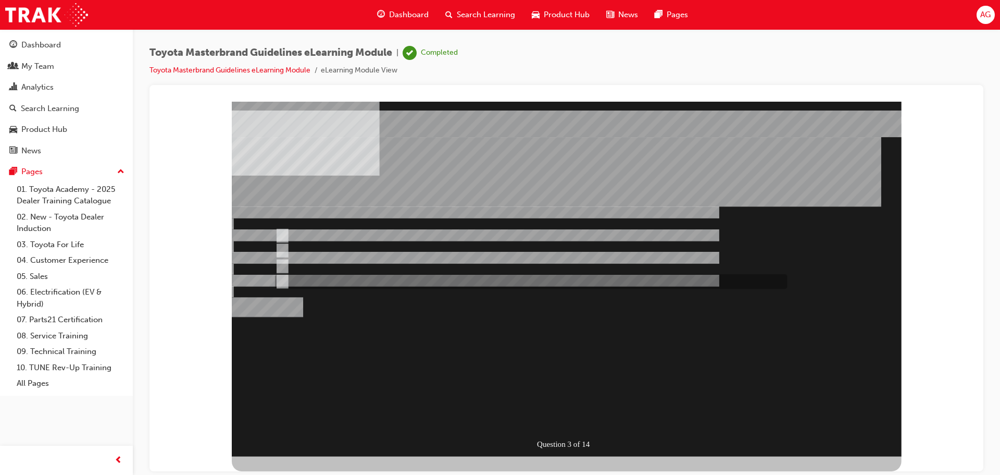
radio input "false"
radio input "true"
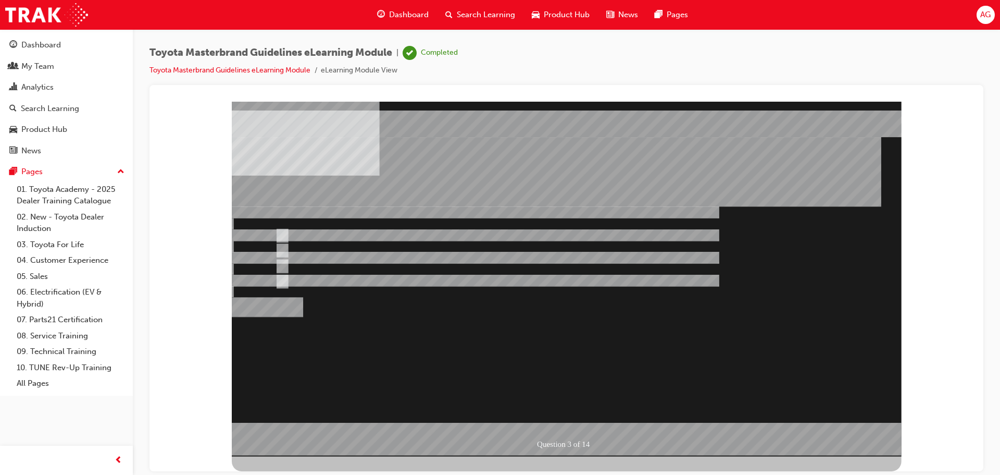
click at [321, 234] on div at bounding box center [567, 278] width 670 height 355
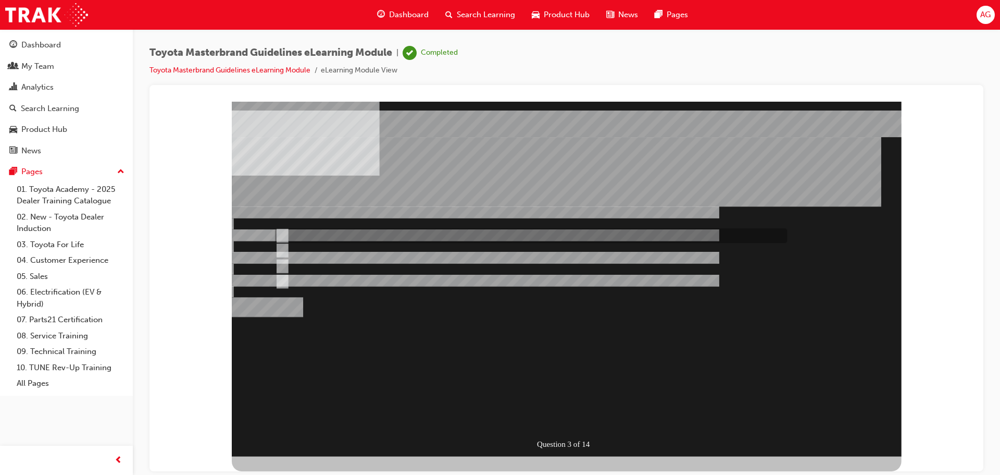
radio input "true"
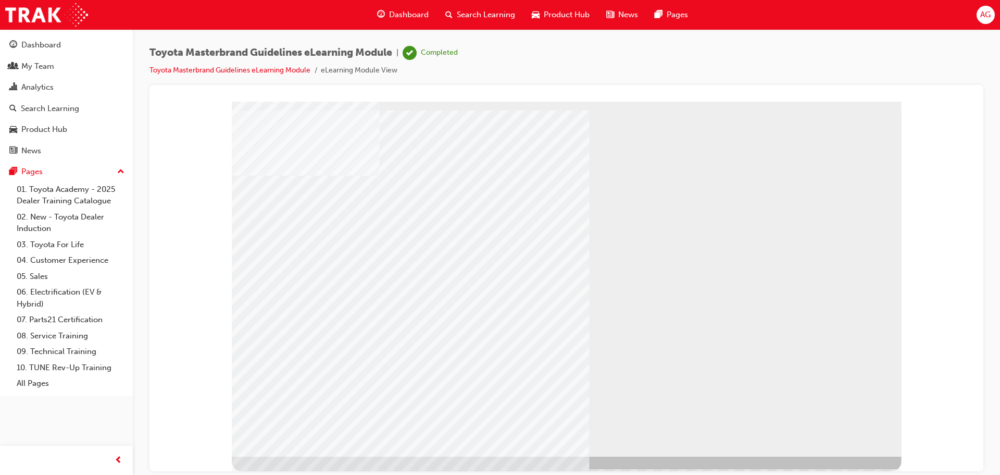
drag, startPoint x: 369, startPoint y: 260, endPoint x: 369, endPoint y: 286, distance: 25.5
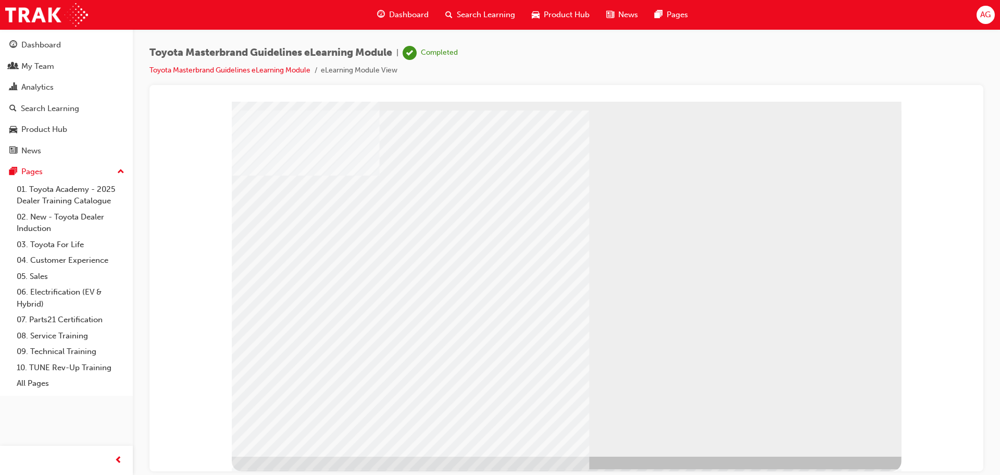
drag, startPoint x: 373, startPoint y: 292, endPoint x: 779, endPoint y: 383, distance: 416.3
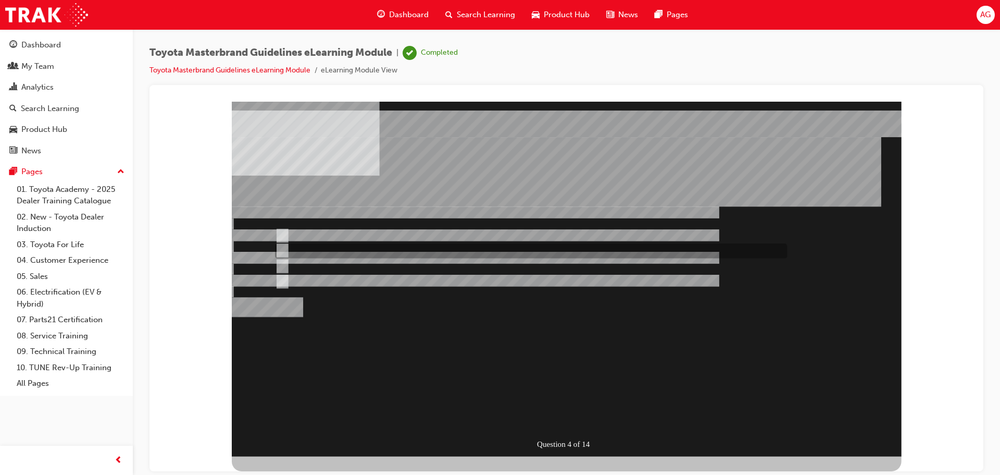
radio input "true"
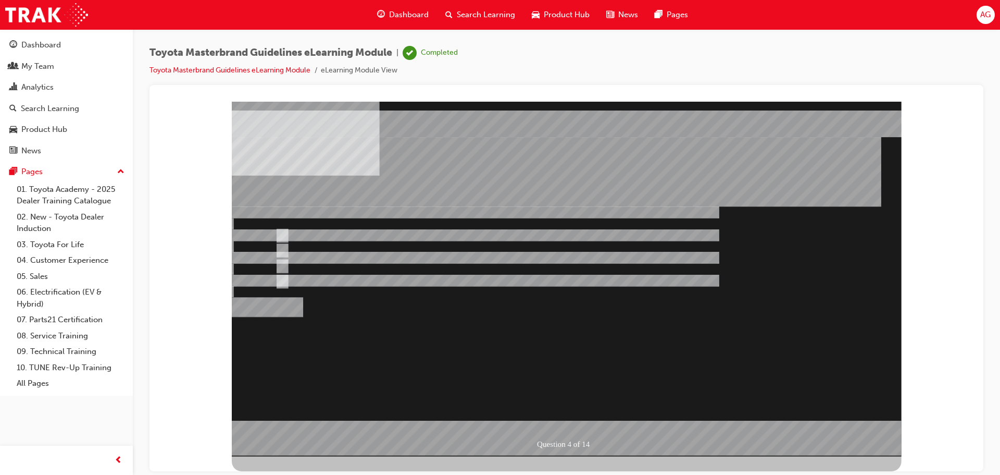
click at [563, 420] on div at bounding box center [567, 278] width 670 height 355
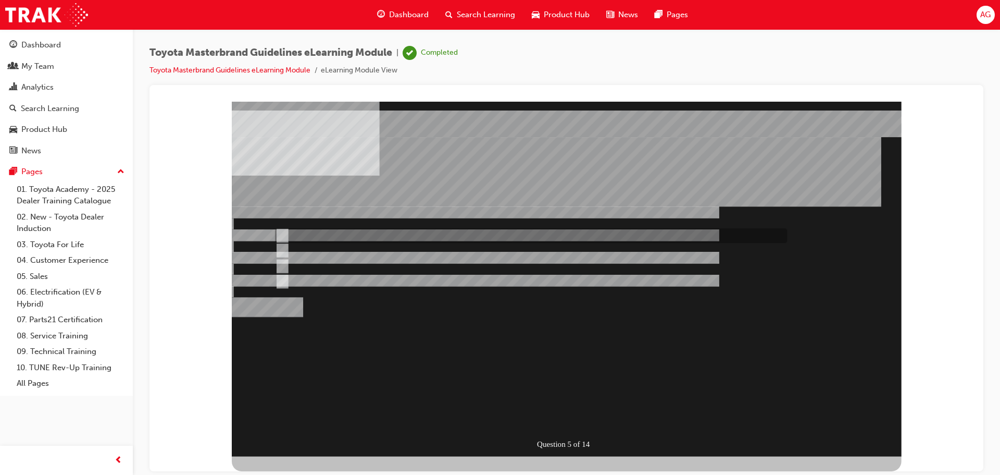
radio input "true"
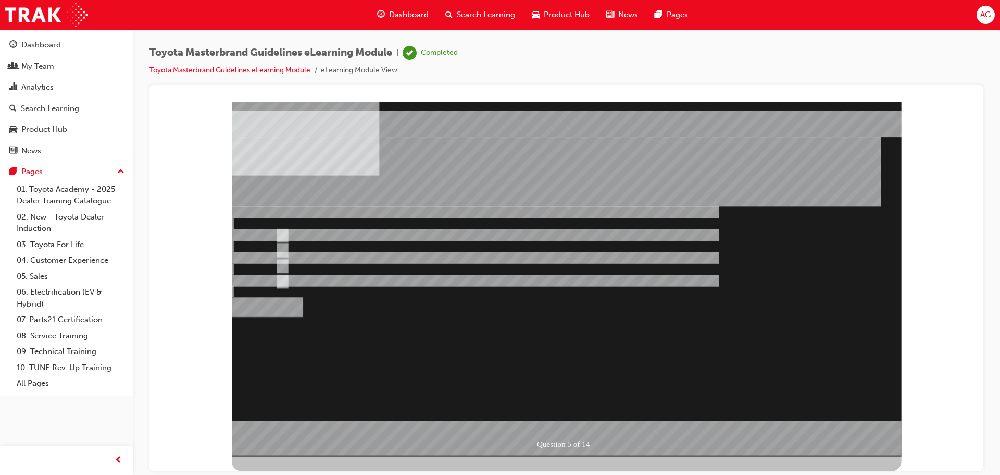
click at [580, 418] on div at bounding box center [567, 278] width 670 height 355
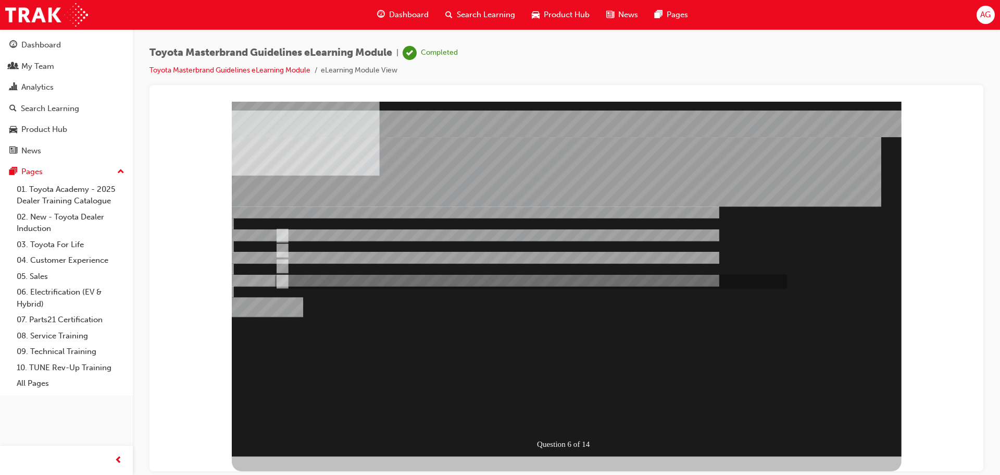
radio input "true"
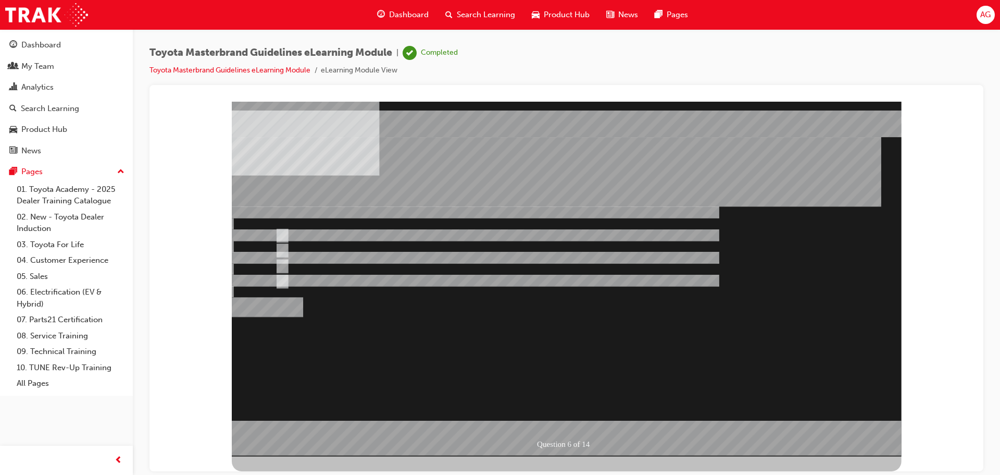
click at [562, 416] on div at bounding box center [567, 278] width 670 height 355
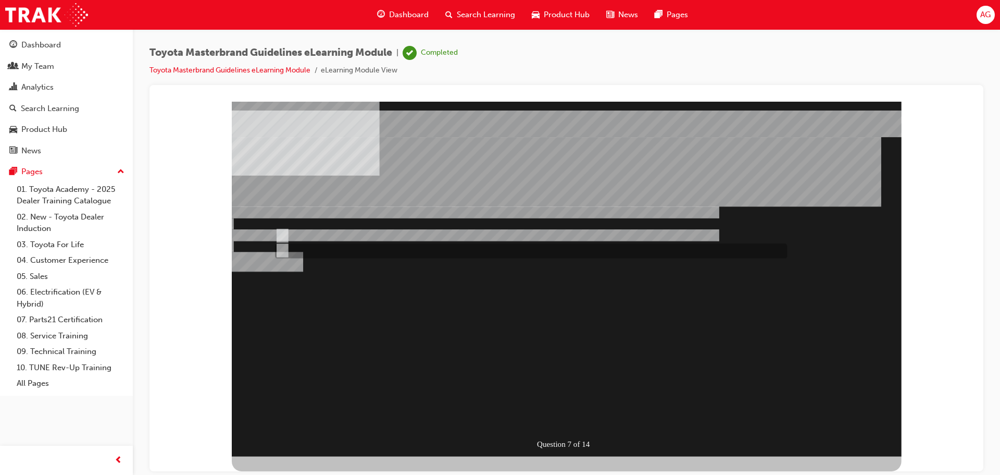
radio input "true"
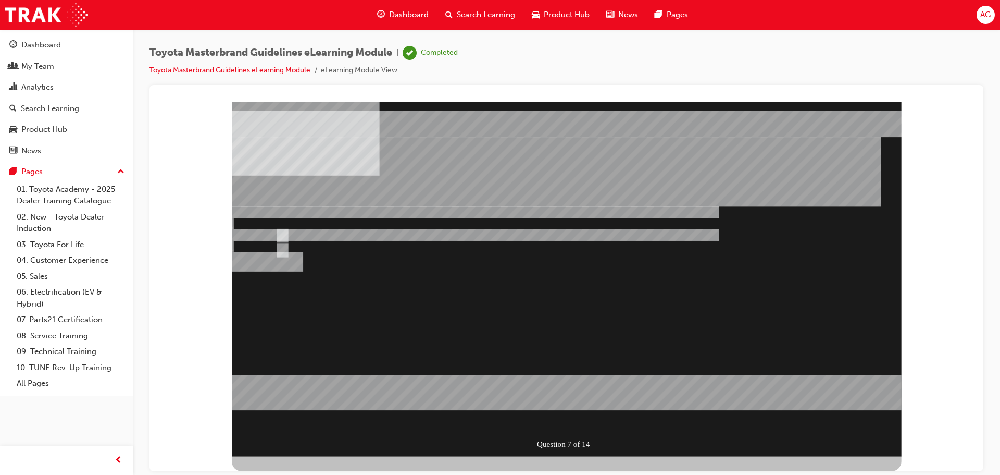
click at [589, 413] on div at bounding box center [567, 278] width 670 height 355
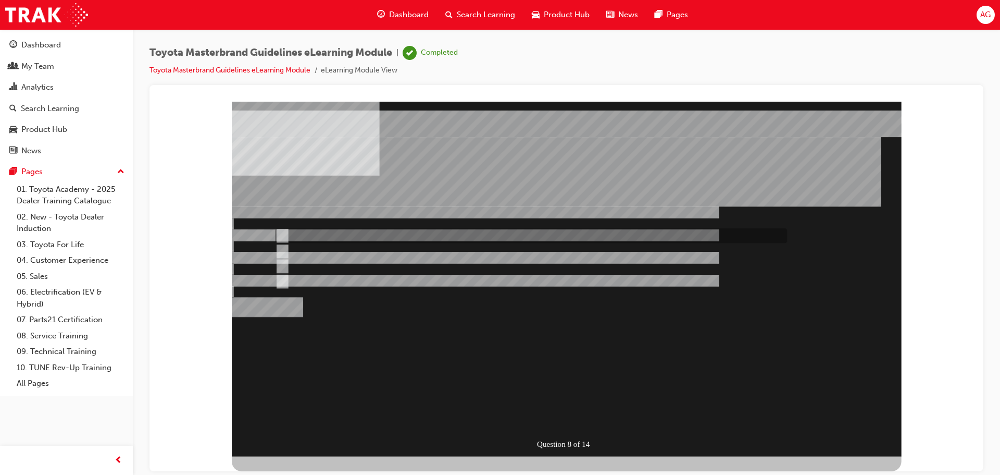
radio input "true"
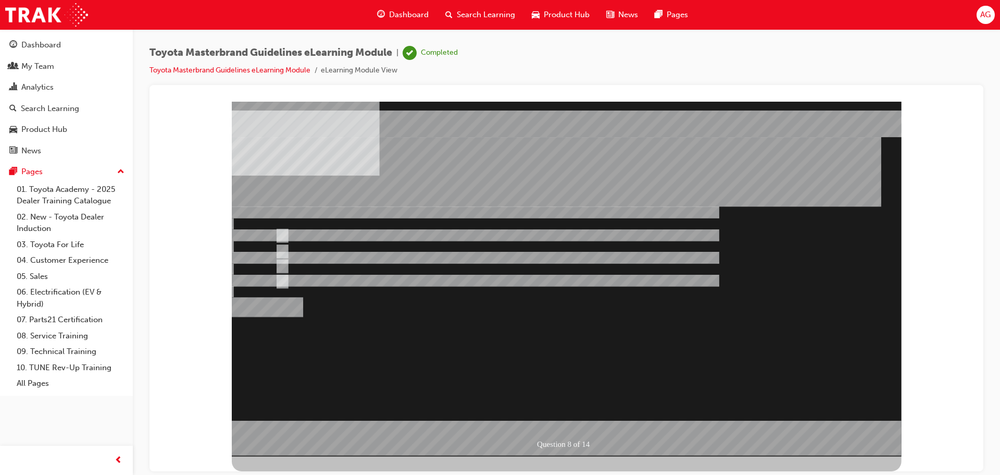
click at [575, 421] on div at bounding box center [567, 278] width 670 height 355
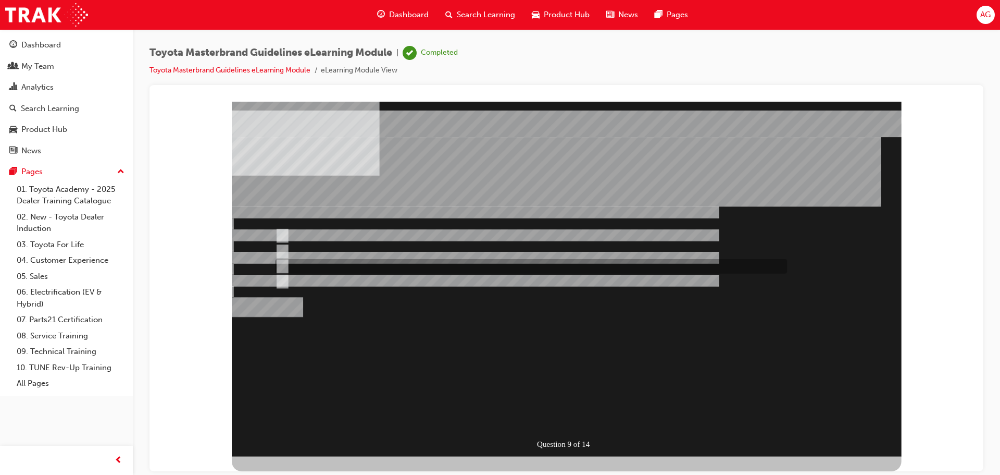
radio input "true"
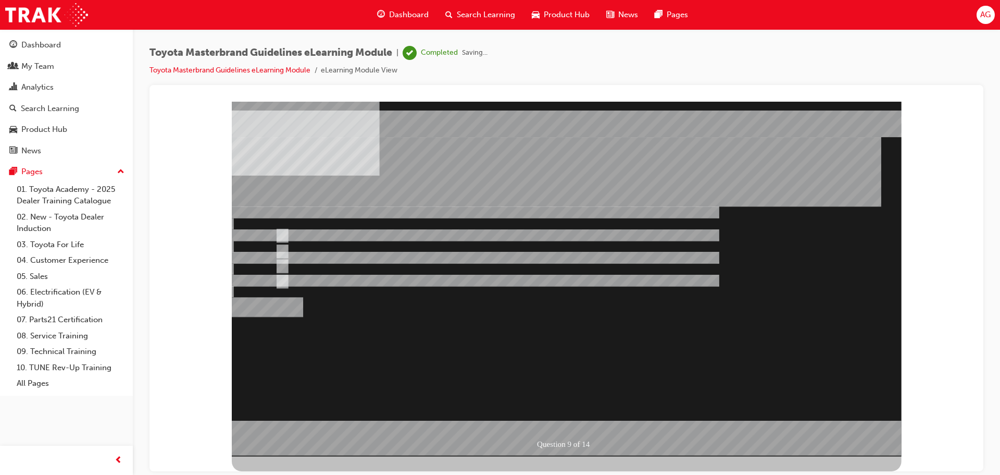
click at [563, 419] on div at bounding box center [567, 278] width 670 height 355
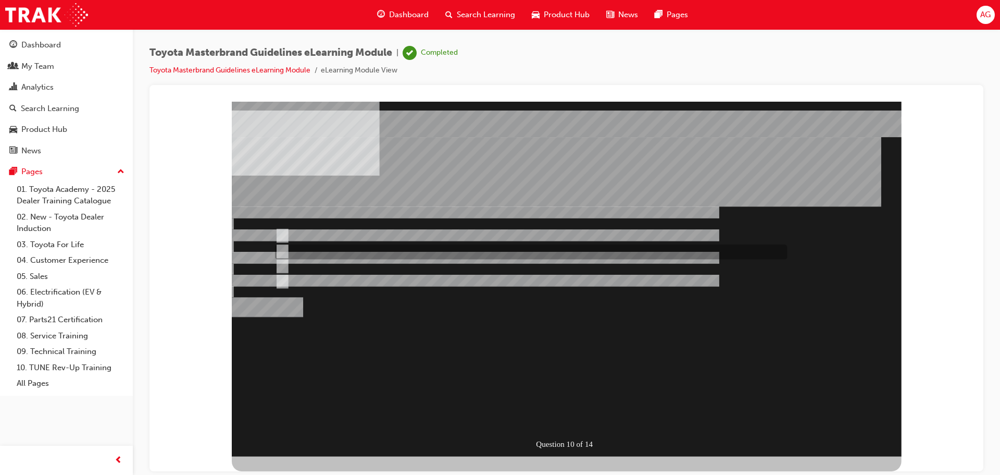
radio input "true"
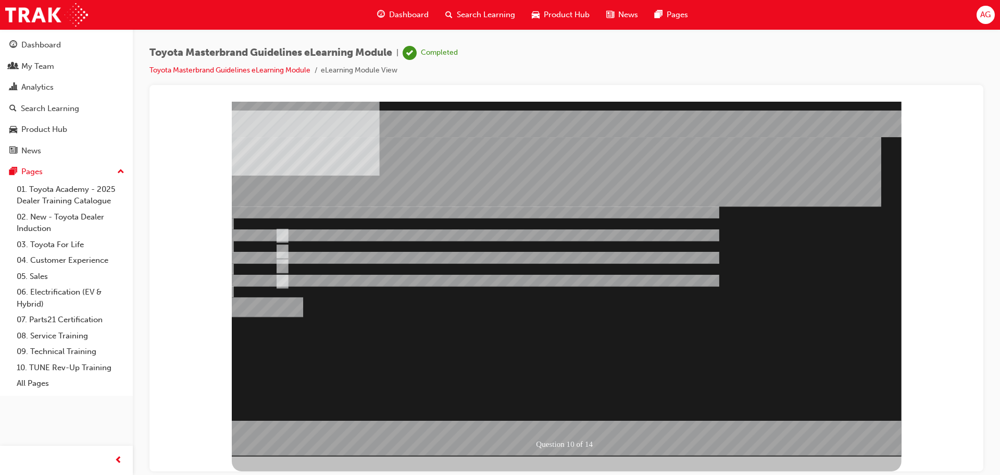
click at [562, 418] on div at bounding box center [567, 278] width 670 height 355
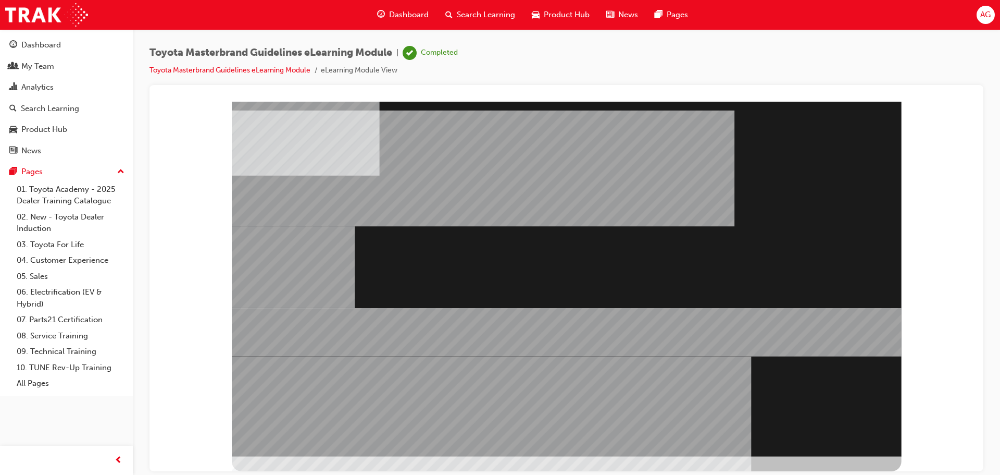
click at [825, 418] on div "" at bounding box center [567, 278] width 670 height 355
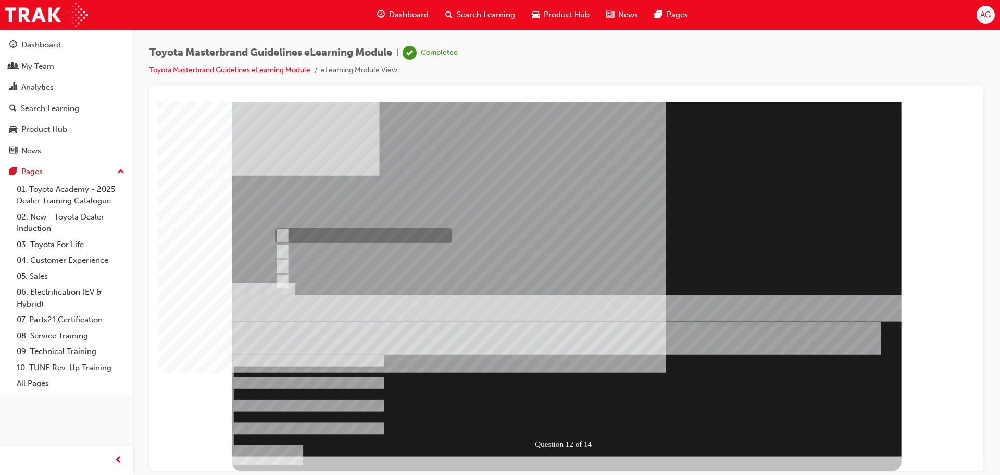
radio input "true"
click at [553, 414] on div at bounding box center [567, 278] width 670 height 355
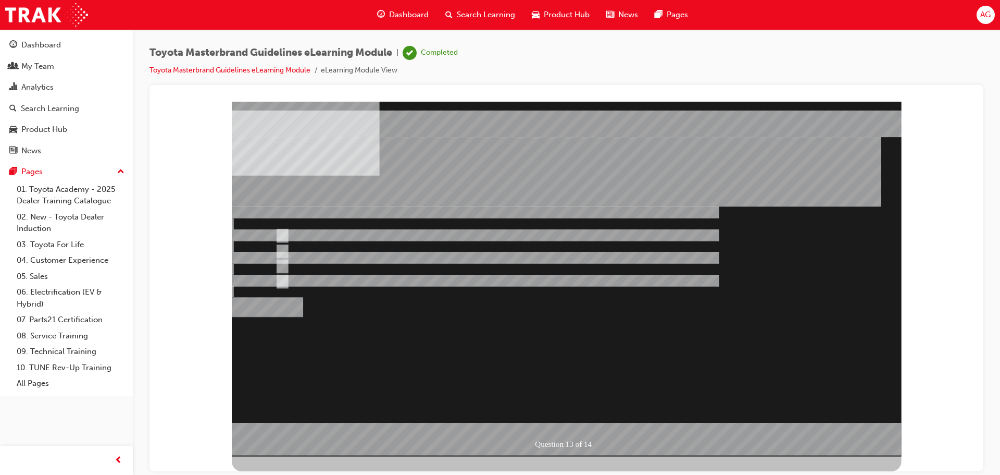
click at [418, 268] on div at bounding box center [567, 278] width 670 height 355
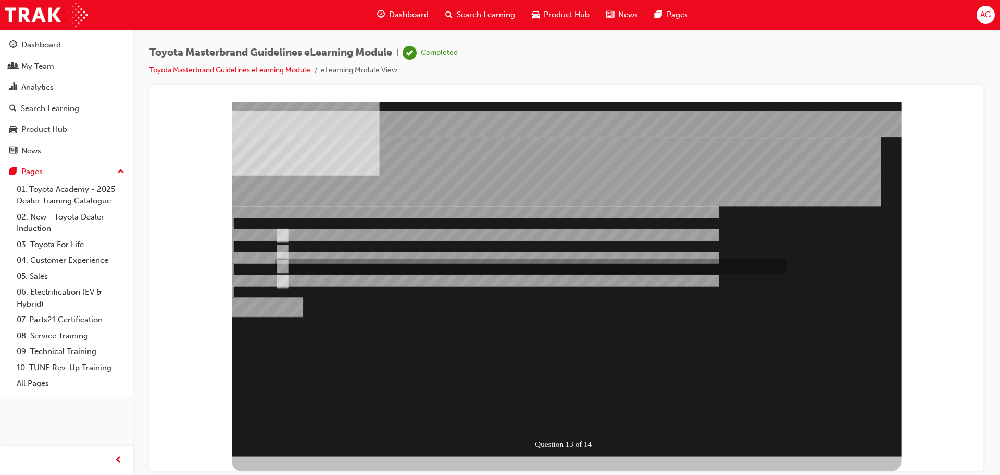
radio input "false"
radio input "true"
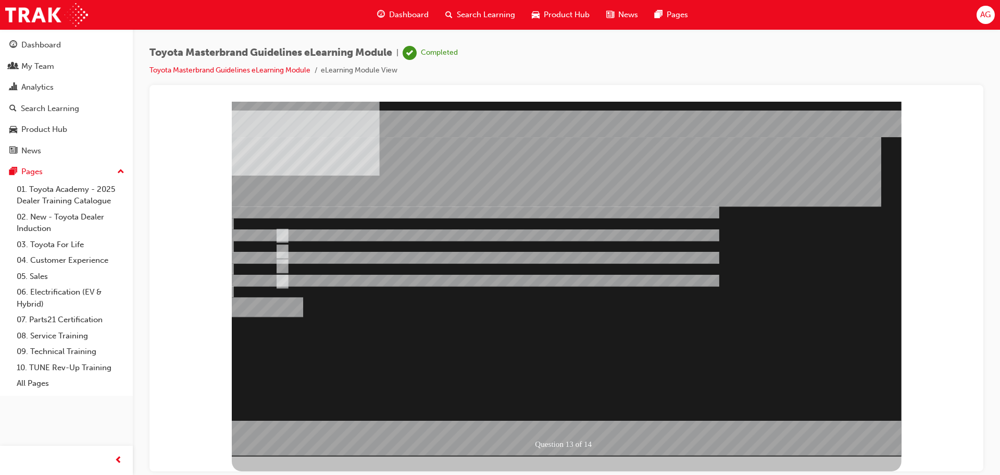
click at [565, 413] on div at bounding box center [567, 278] width 670 height 355
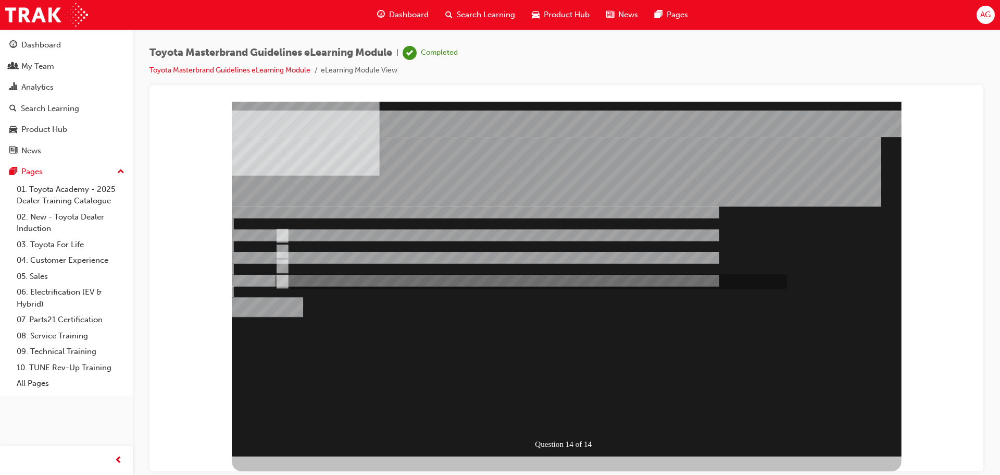
radio input "true"
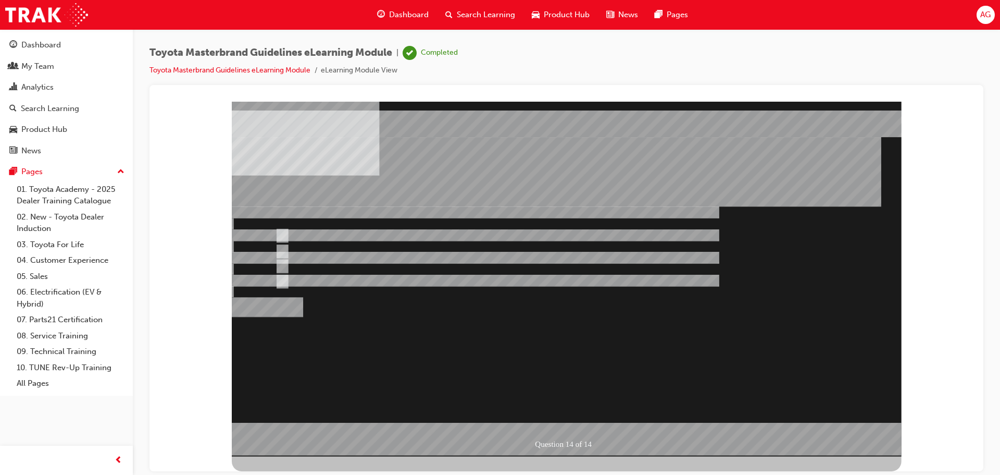
click at [559, 420] on div at bounding box center [567, 278] width 670 height 355
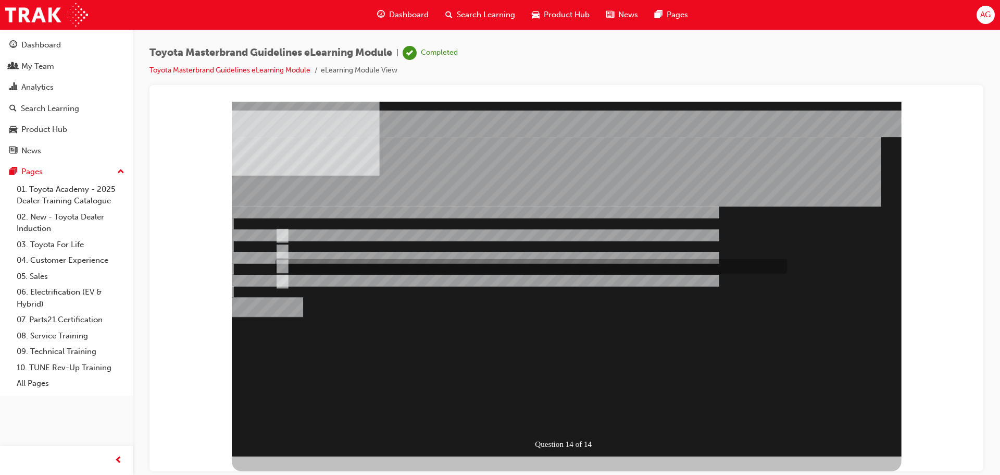
radio input "true"
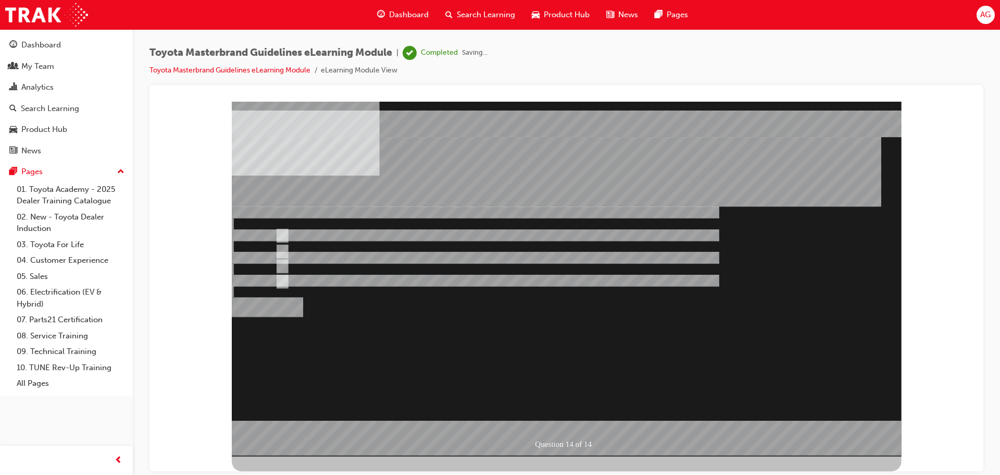
click at [559, 419] on div at bounding box center [567, 278] width 670 height 355
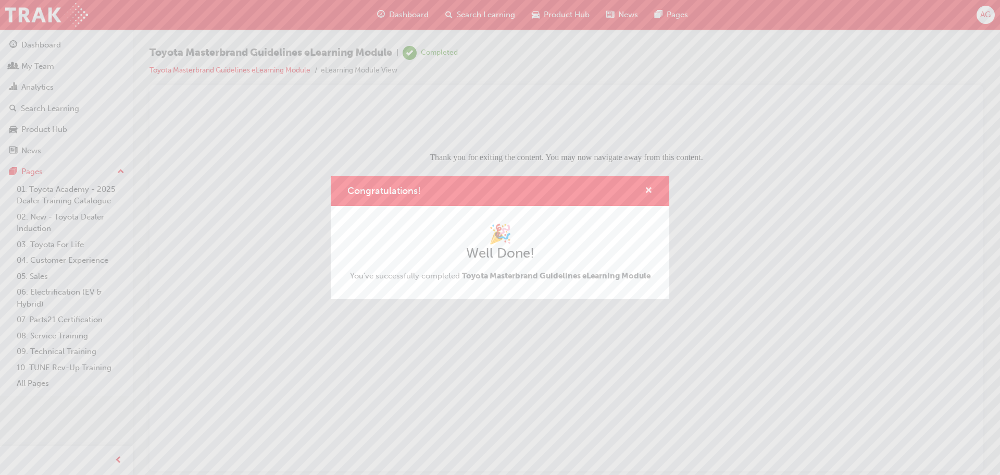
click at [649, 191] on span "cross-icon" at bounding box center [649, 190] width 8 height 9
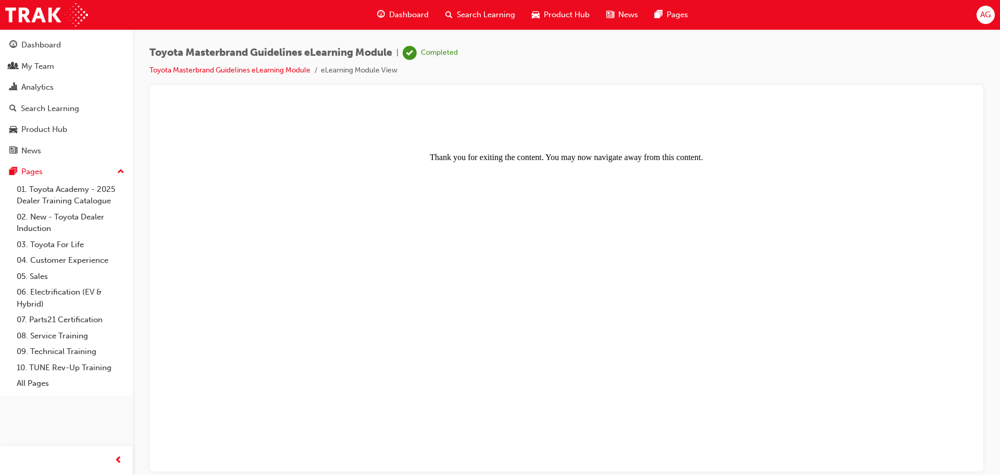
click at [469, 18] on span "Search Learning" at bounding box center [486, 15] width 58 height 12
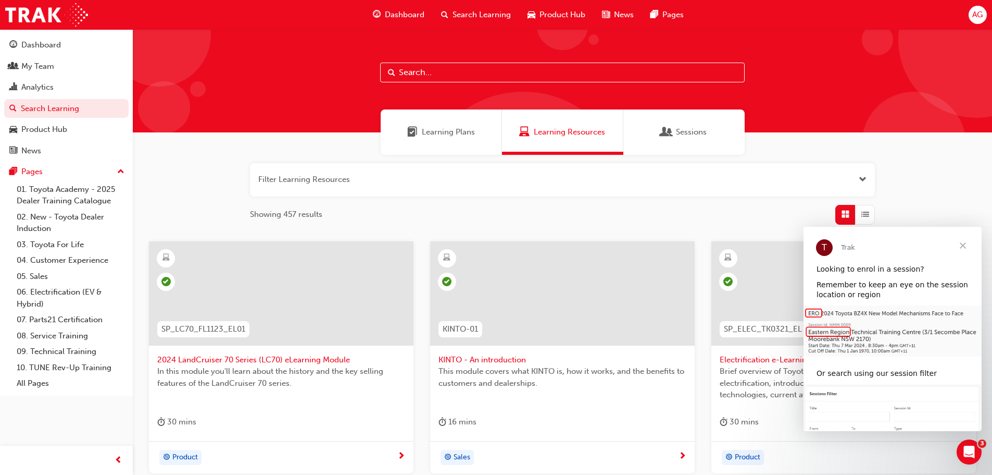
click at [443, 74] on input "text" at bounding box center [562, 73] width 365 height 20
paste input "ACL_ELEARNING"
type input "ACL_ELEARNING"
